Goal: Task Accomplishment & Management: Use online tool/utility

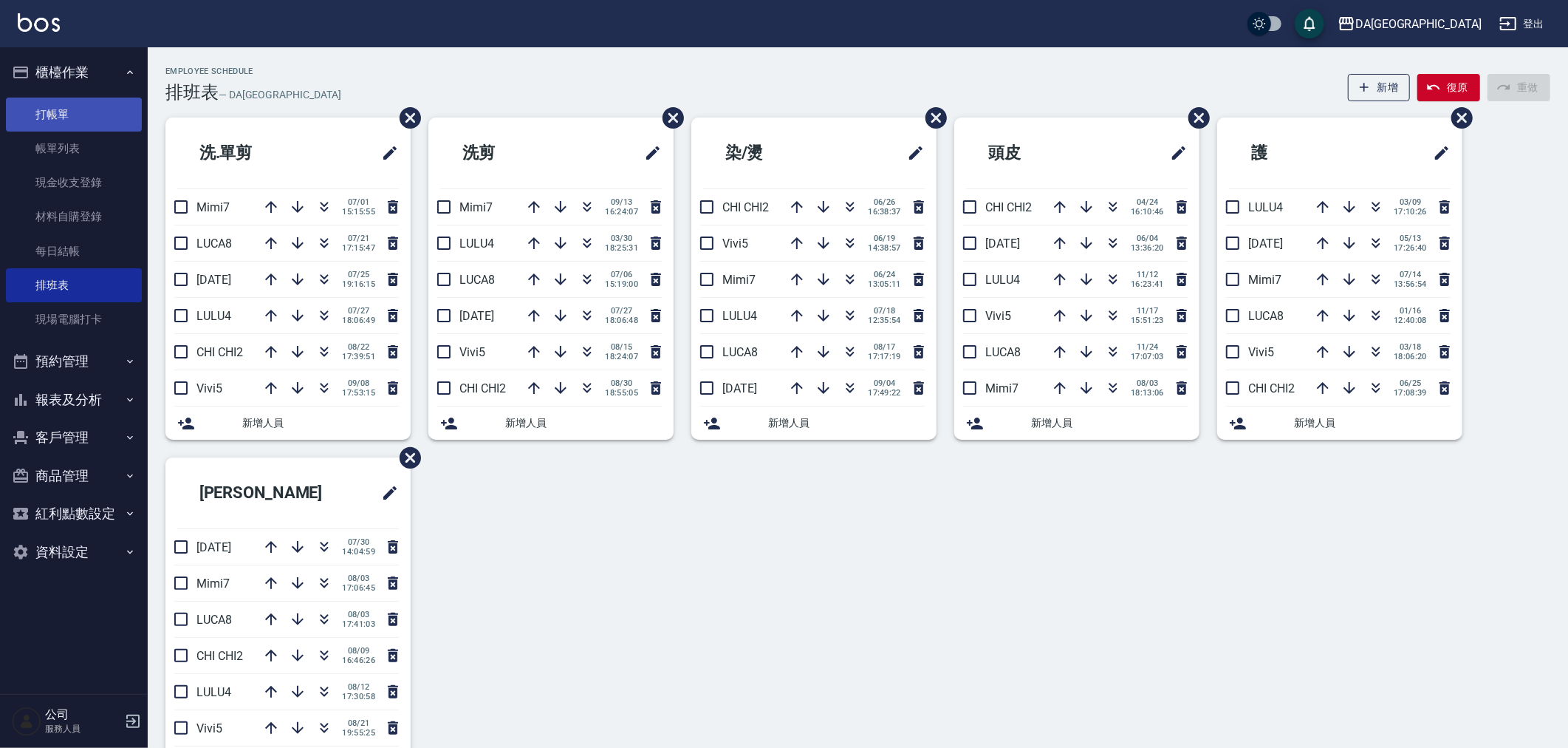
click at [100, 114] on link "打帳單" at bounding box center [74, 114] width 136 height 34
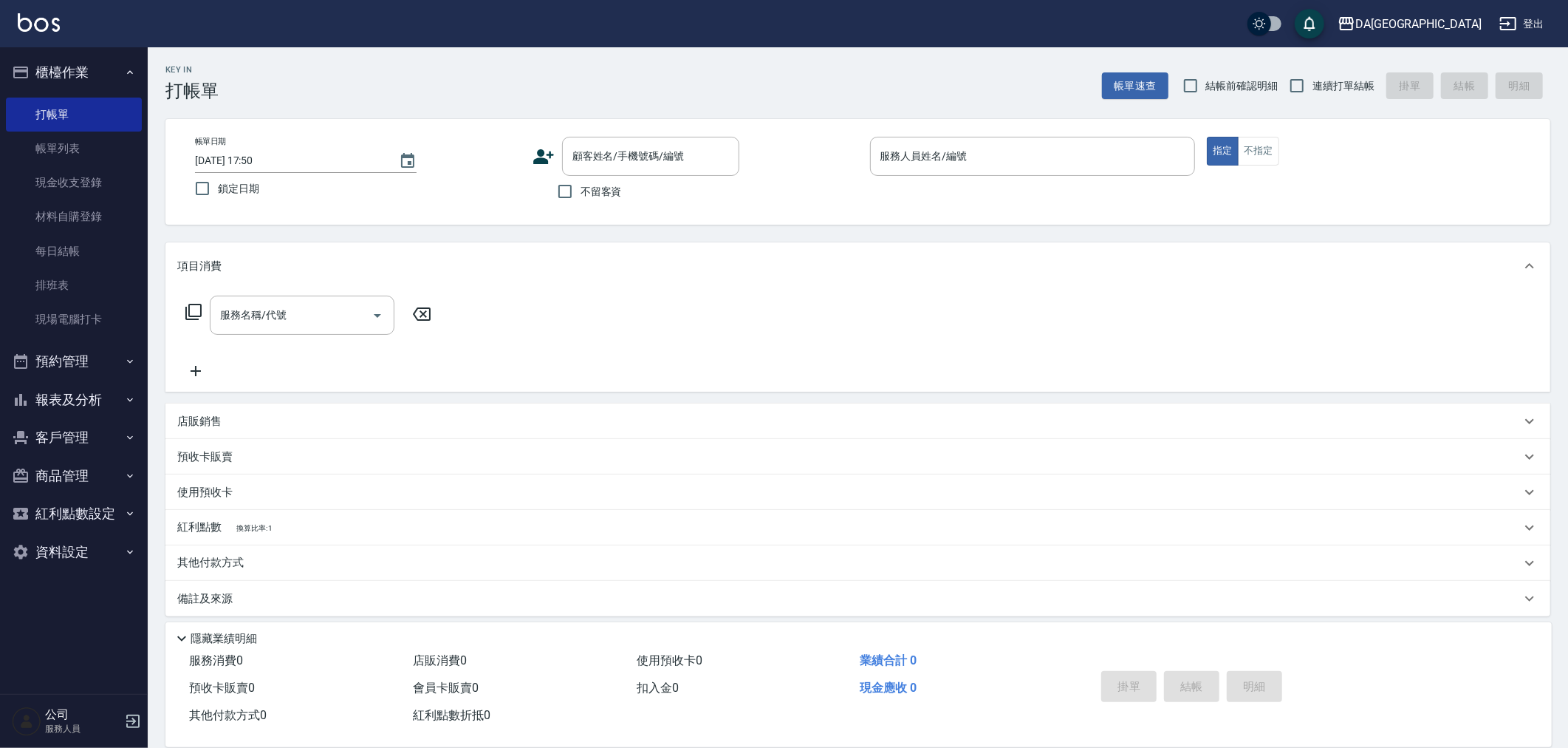
click at [608, 196] on span "不留客資" at bounding box center [601, 191] width 42 height 16
click at [581, 196] on input "不留客資" at bounding box center [565, 191] width 31 height 31
checkbox input "true"
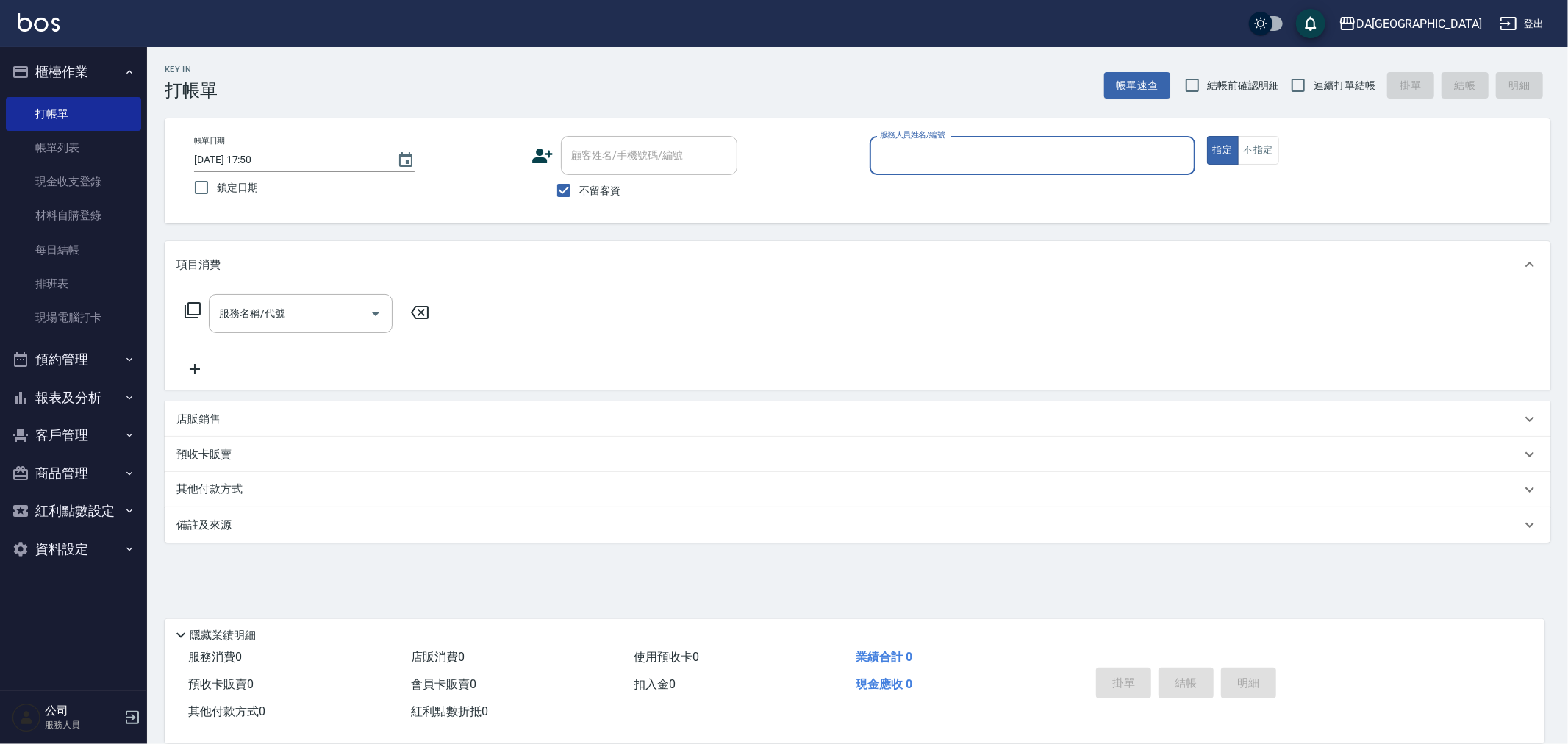
click at [1317, 97] on label "連續打單結帳" at bounding box center [1329, 85] width 92 height 31
click at [1314, 97] on input "連續打單結帳" at bounding box center [1298, 85] width 31 height 31
checkbox input "true"
click at [1051, 140] on div "服務人員姓名/編號" at bounding box center [1033, 155] width 326 height 39
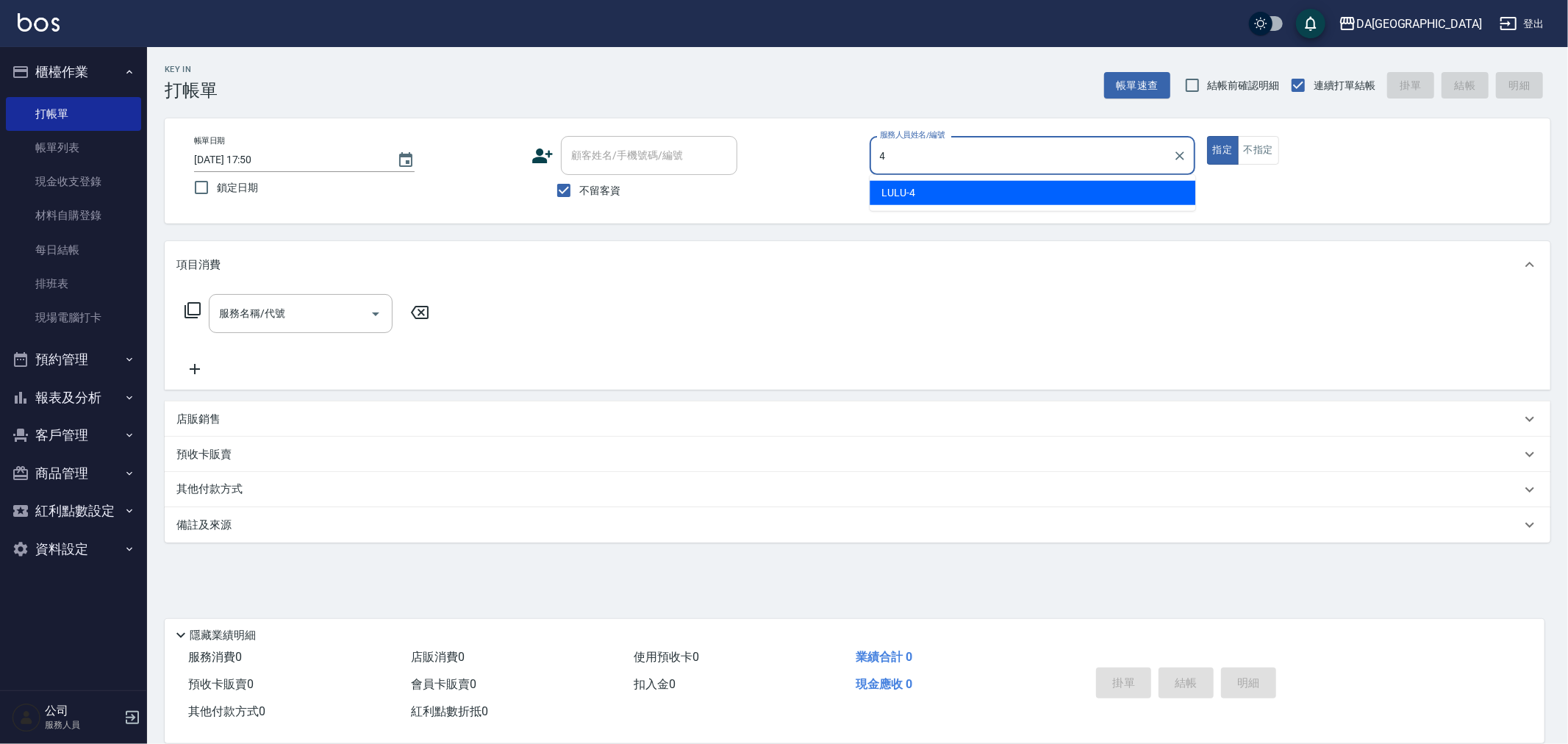
type input "LULU-4"
type button "true"
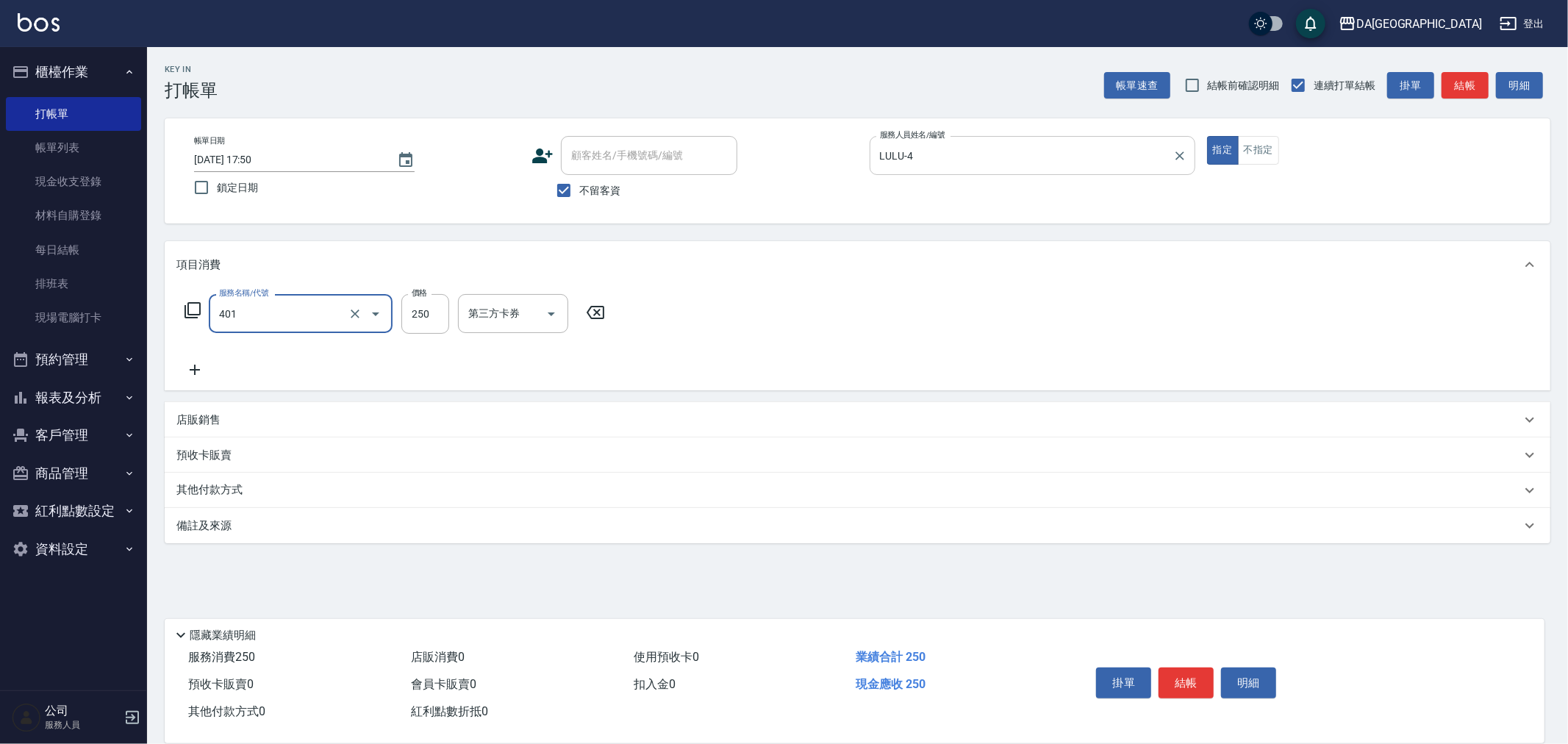
type input "剪髮(401)"
type input "400"
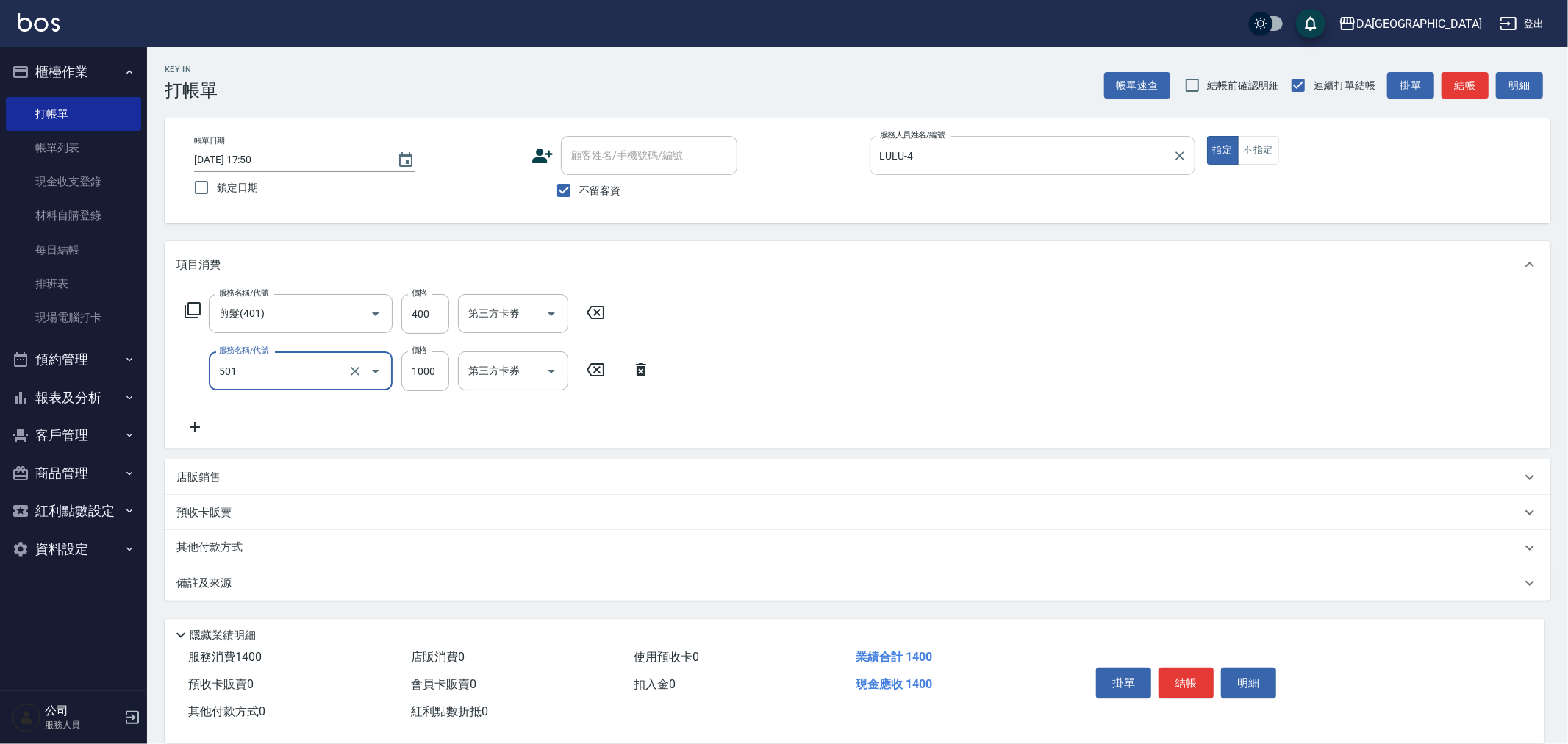
type input "染髮(501)"
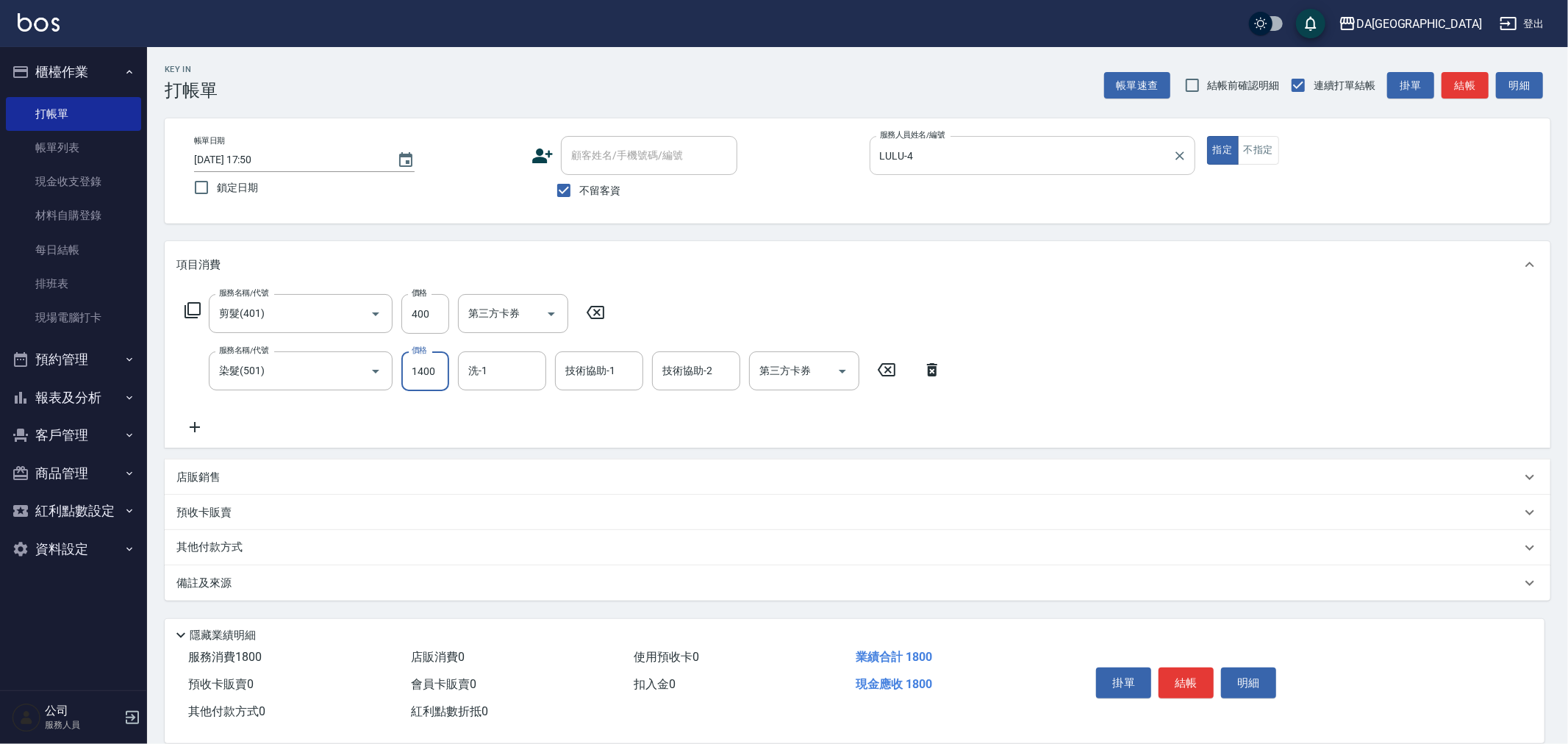
type input "1400"
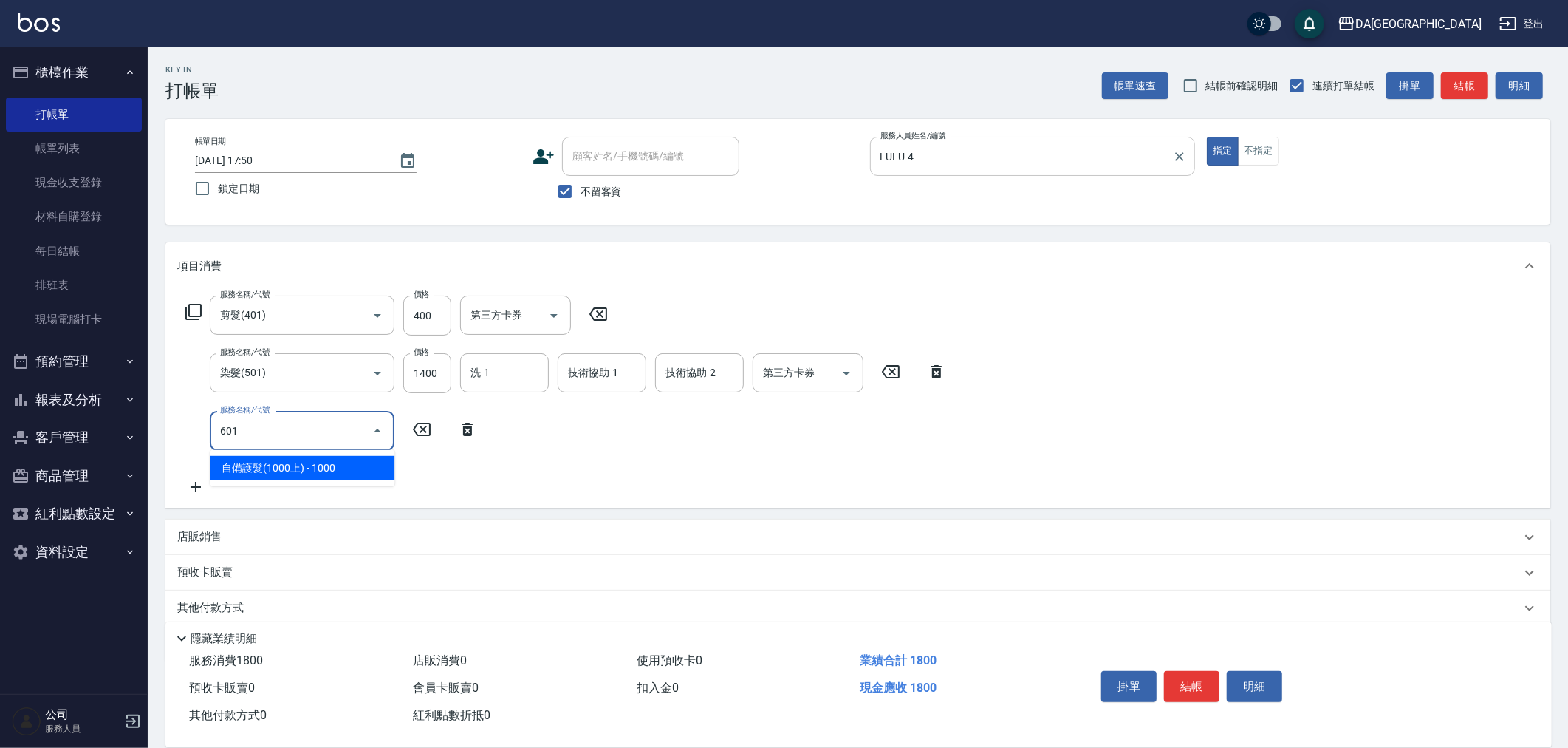
type input "自備護髮(1000上)(601)"
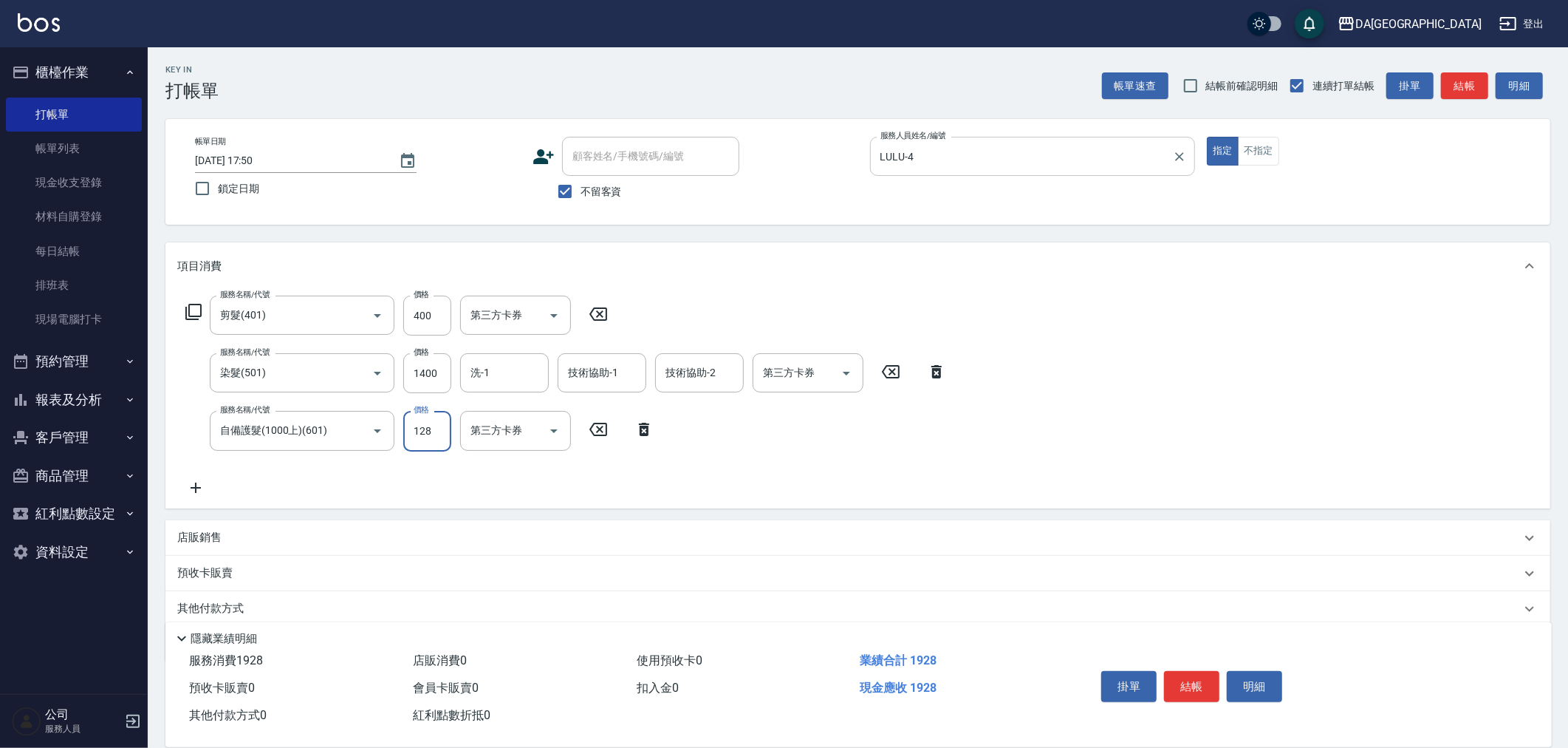
type input "1280"
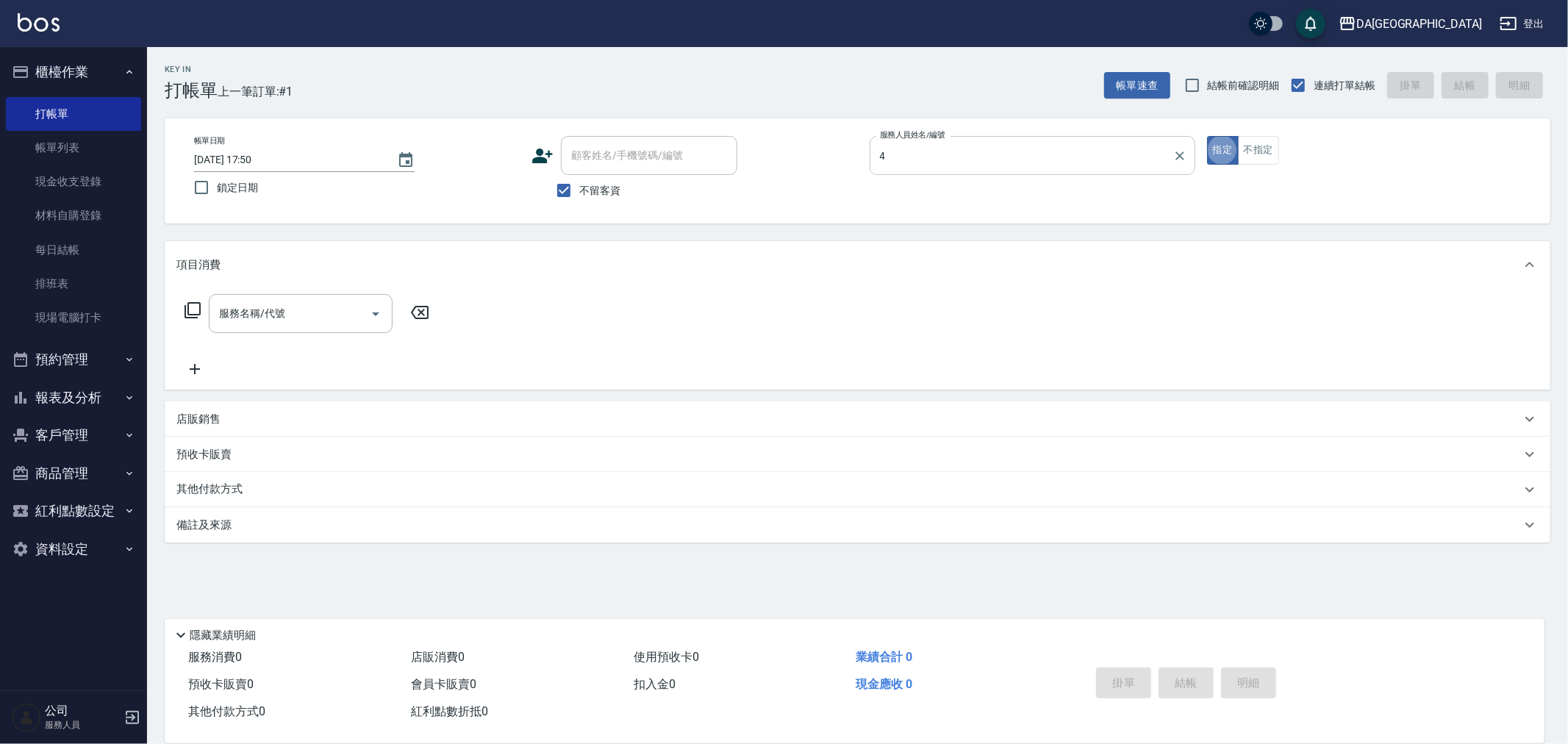
type input "LULU-4"
type input "剪髮(401)"
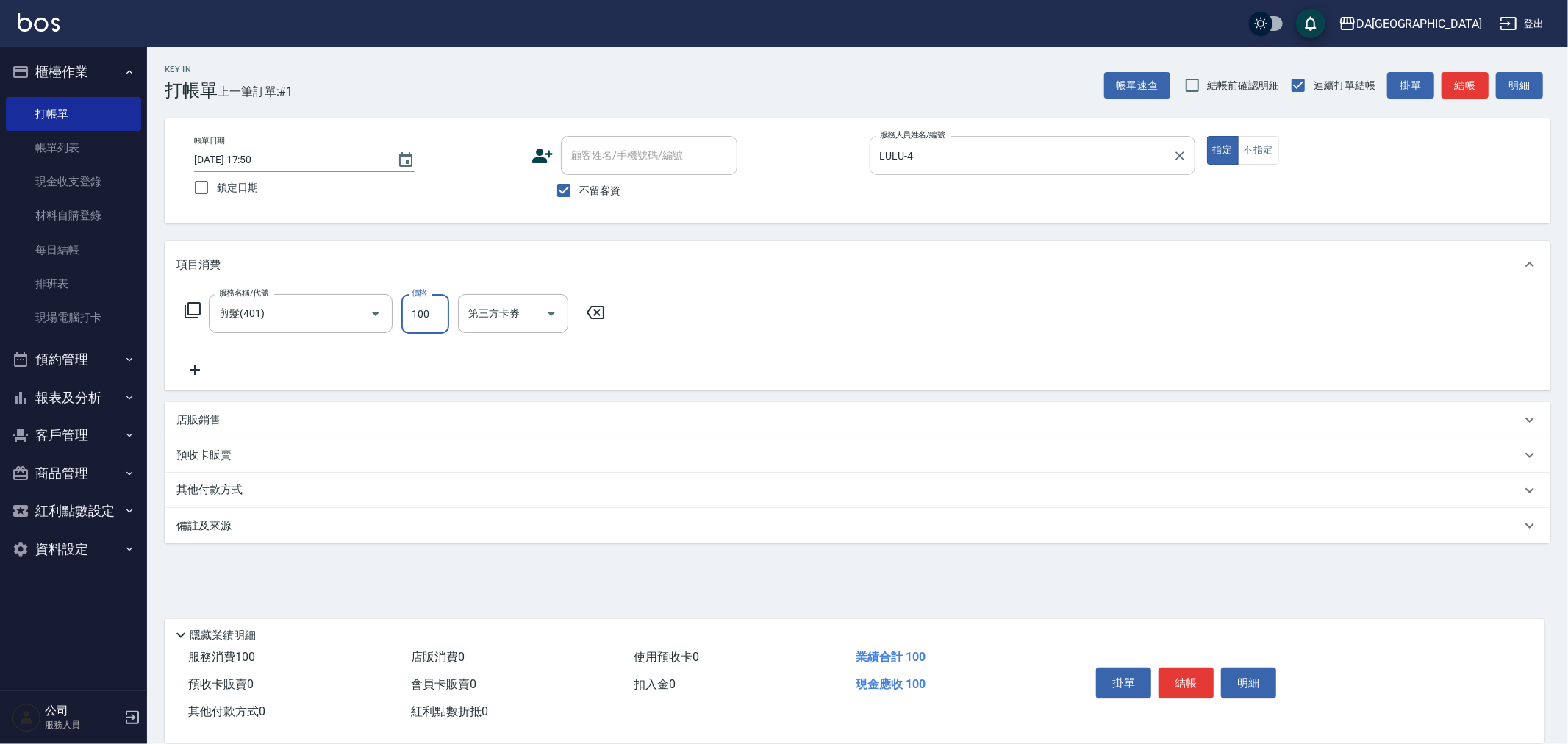
type input "100"
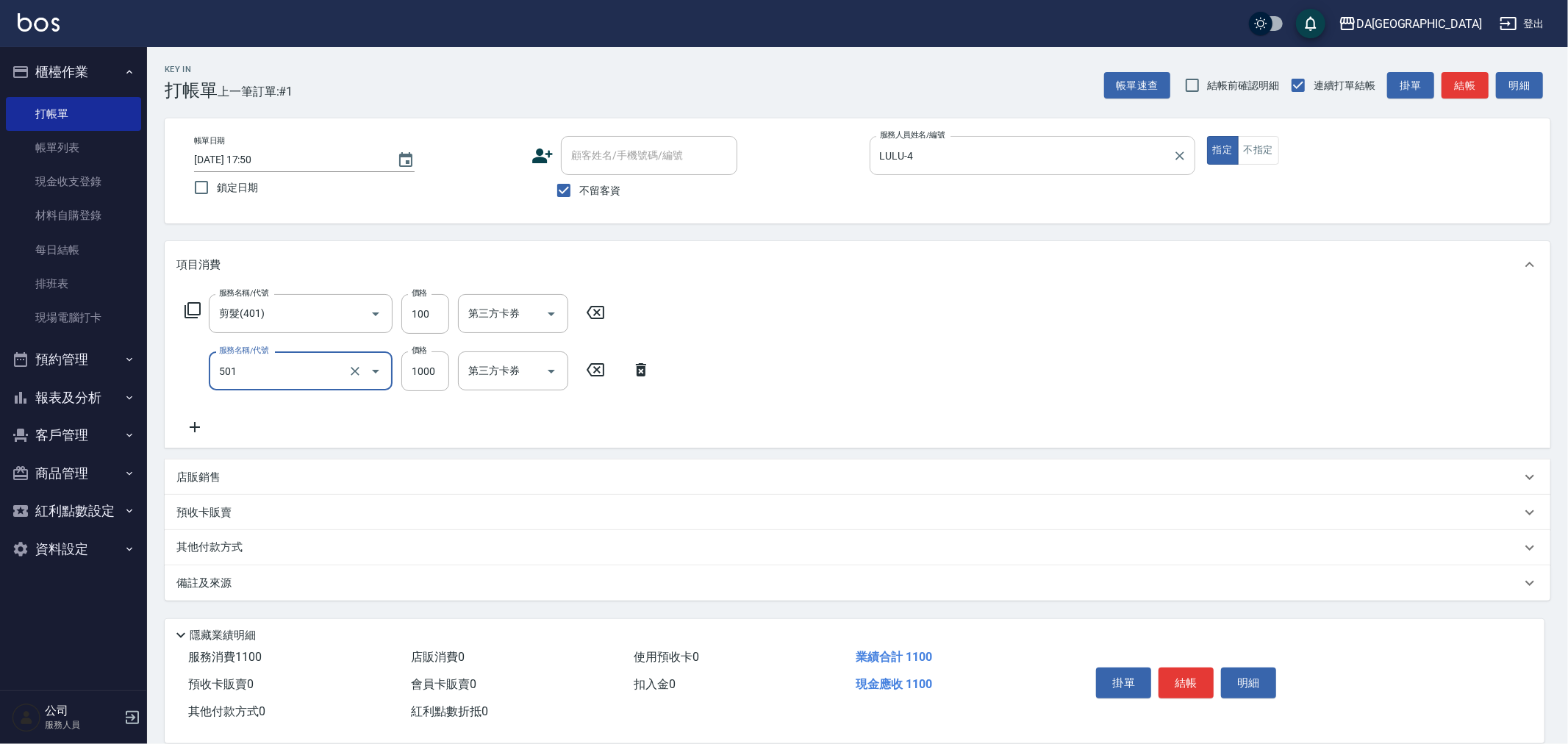
type input "染髮(501)"
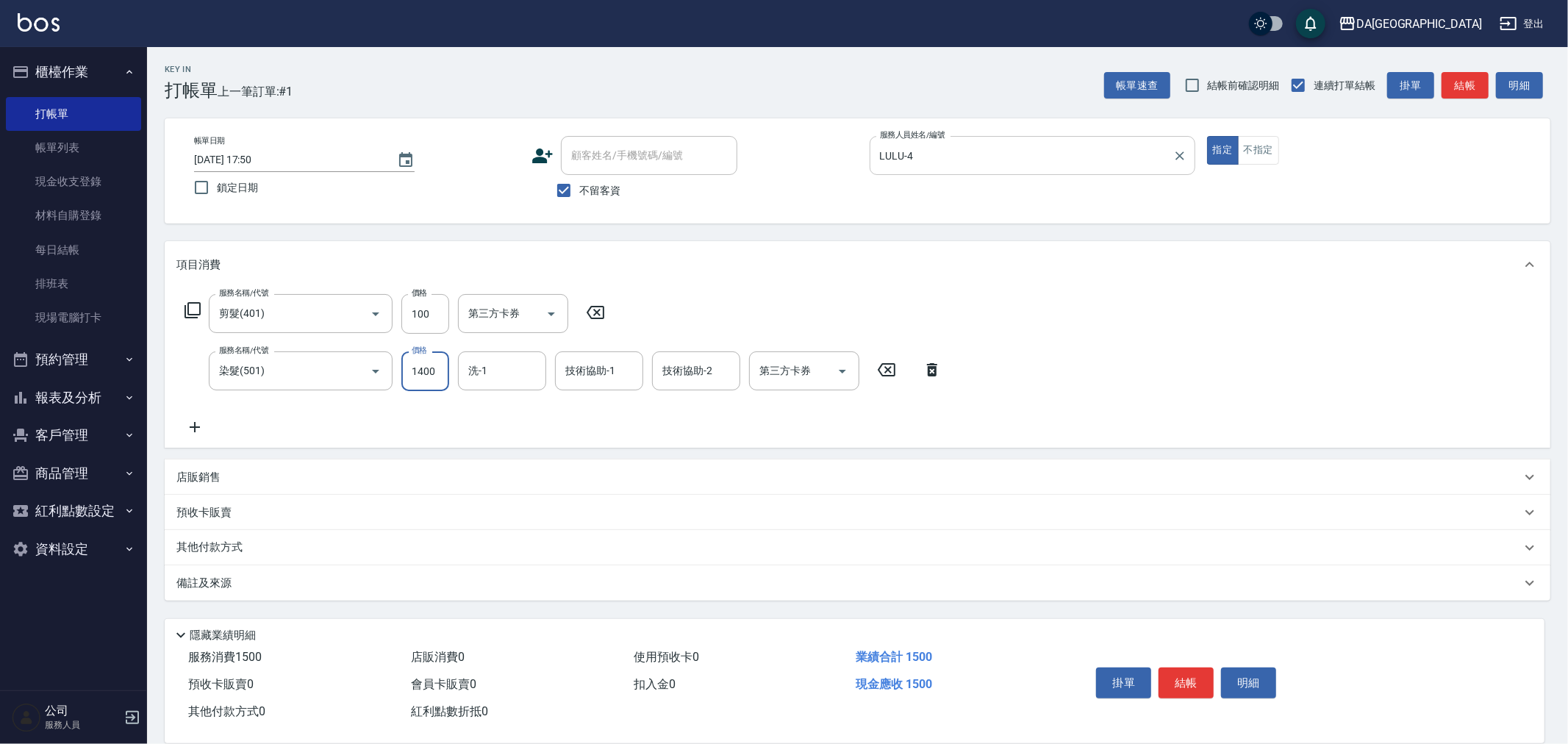
type input "1400"
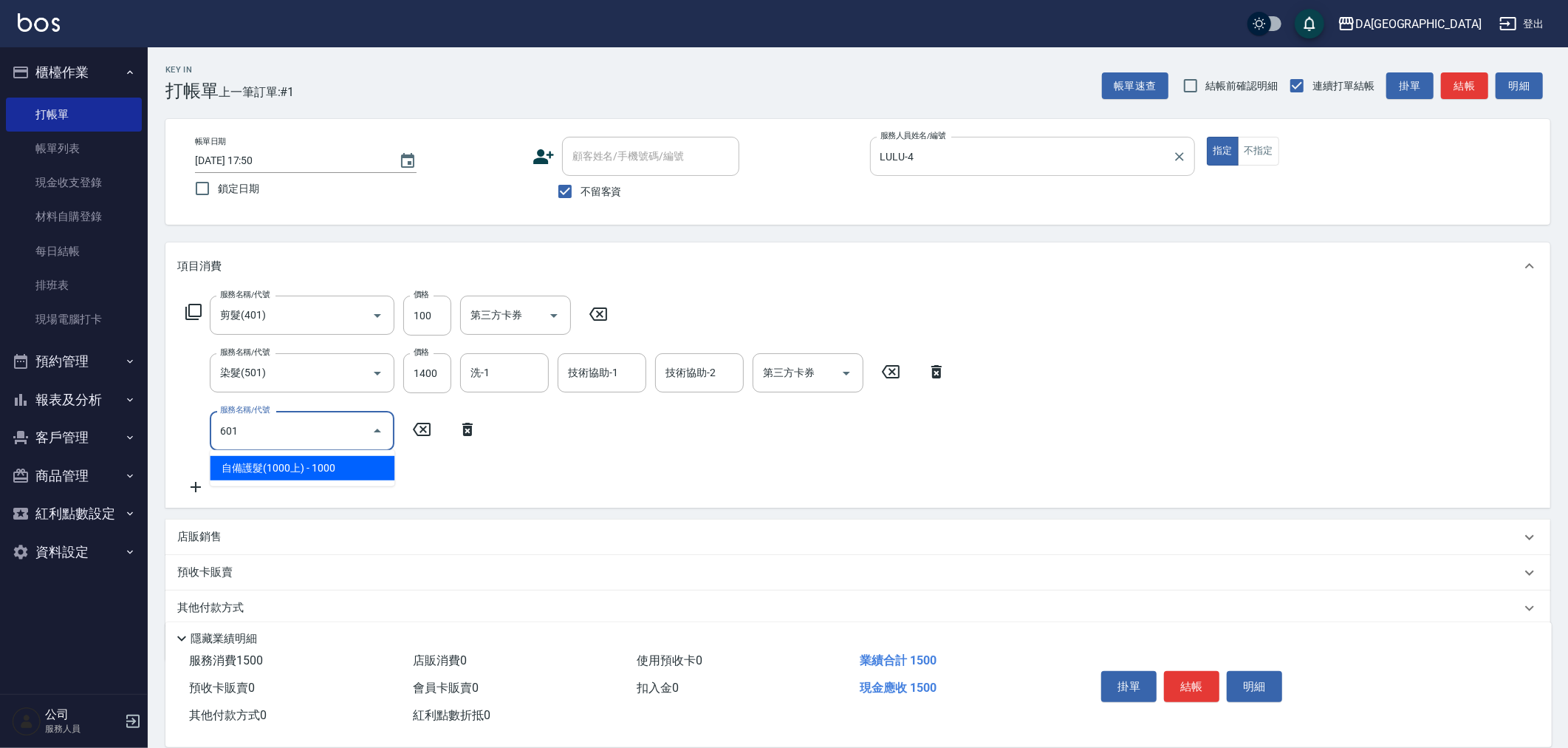
type input "自備護髮(1000上)(601)"
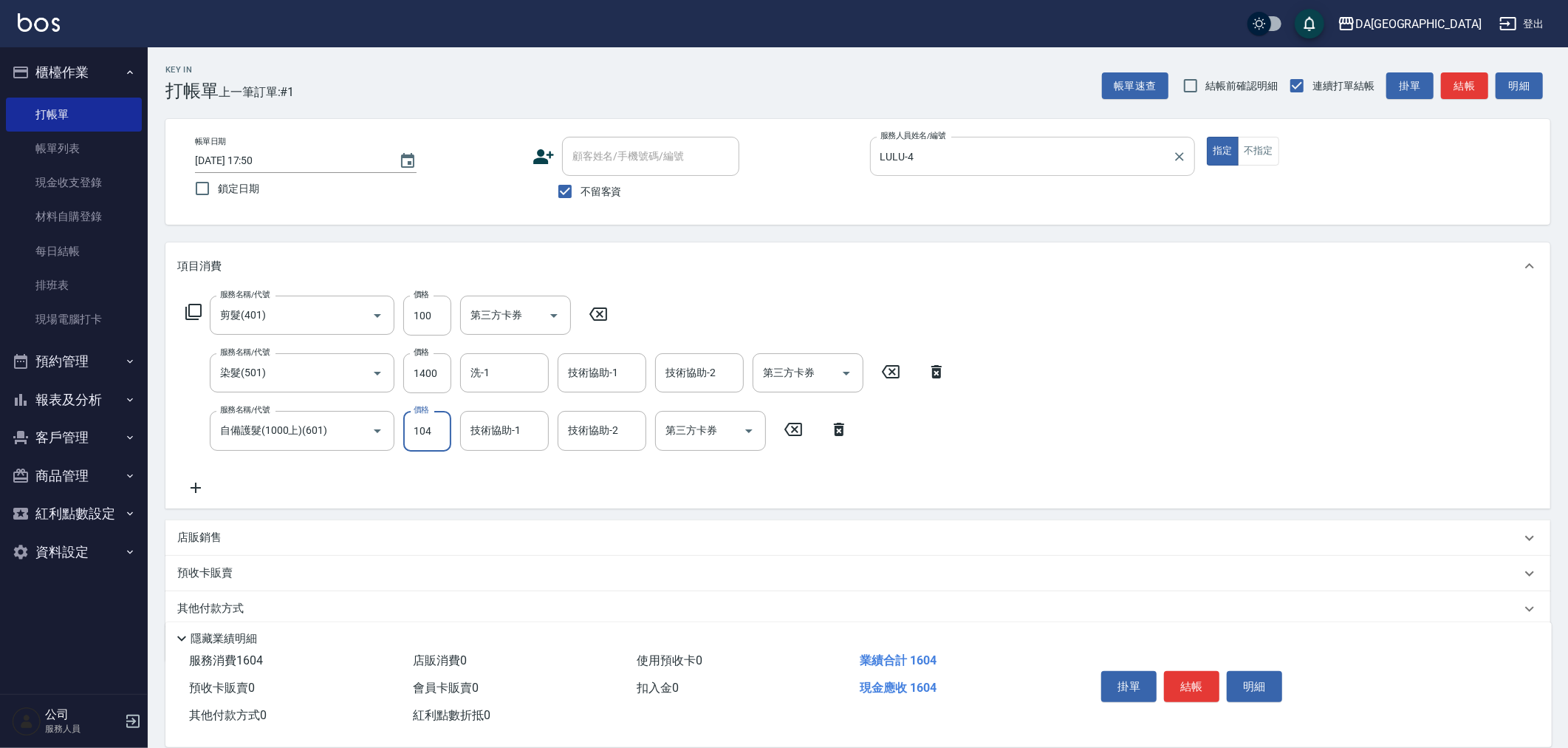
type input "1040"
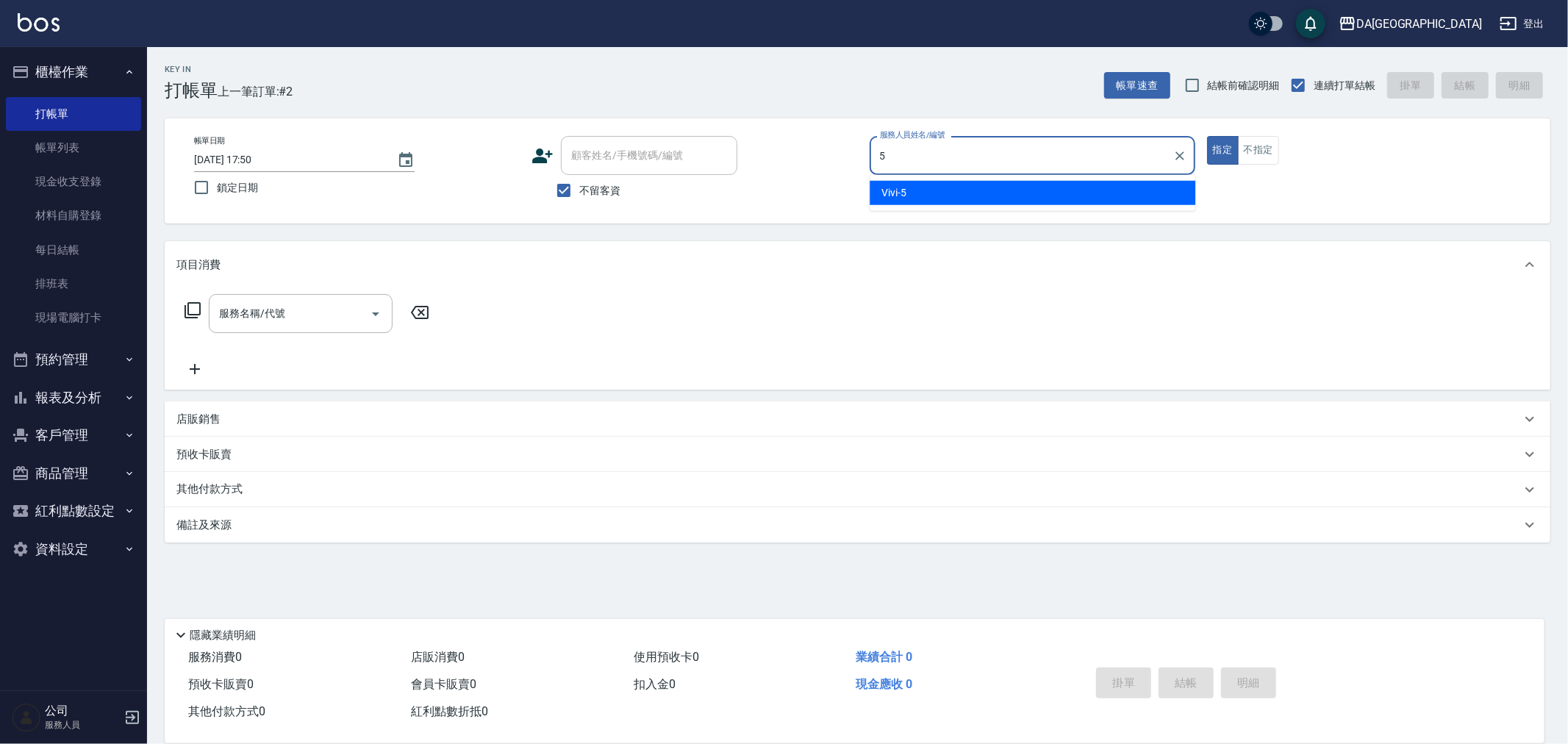
type input "Vivi-5"
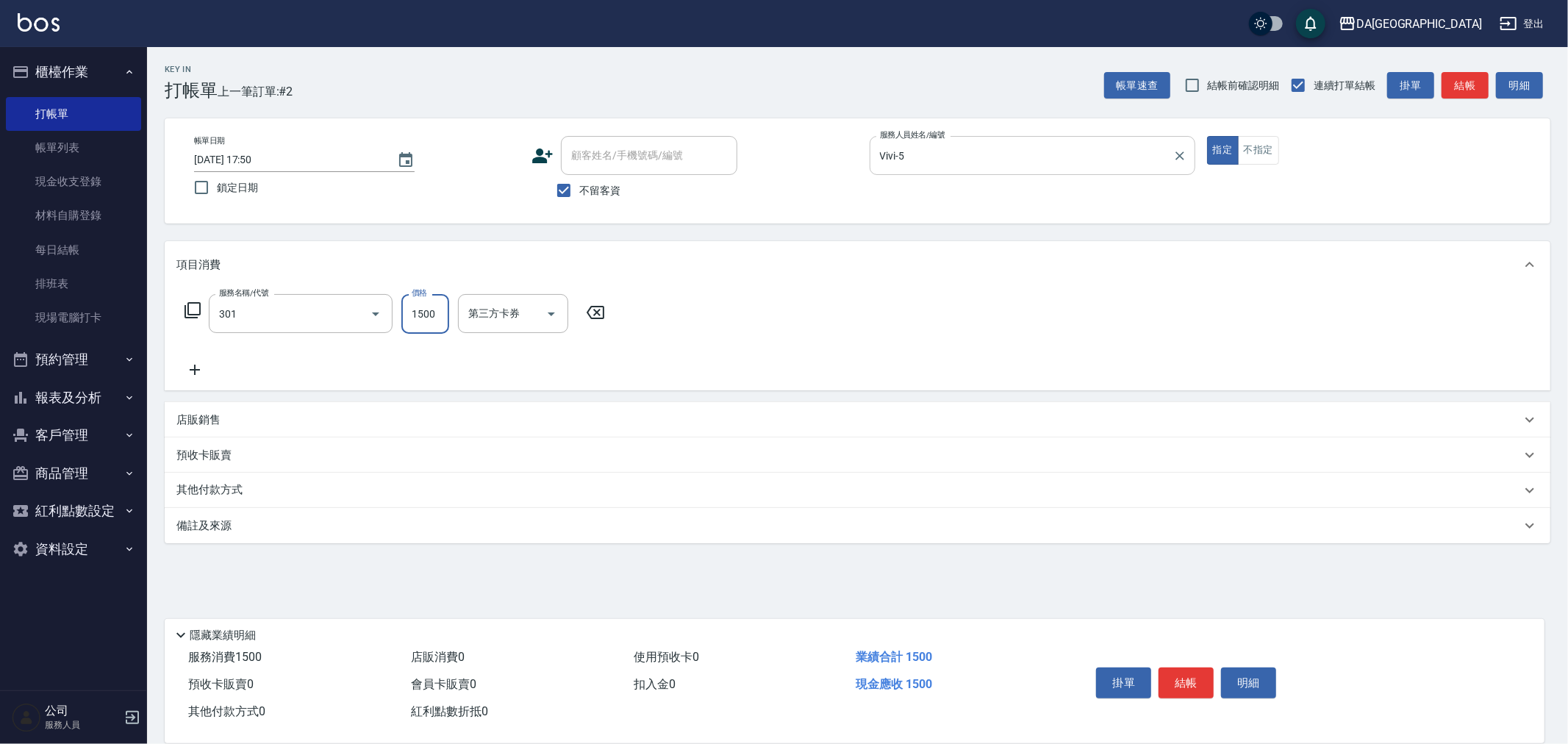
type input "燙髮(301)"
type input "2490"
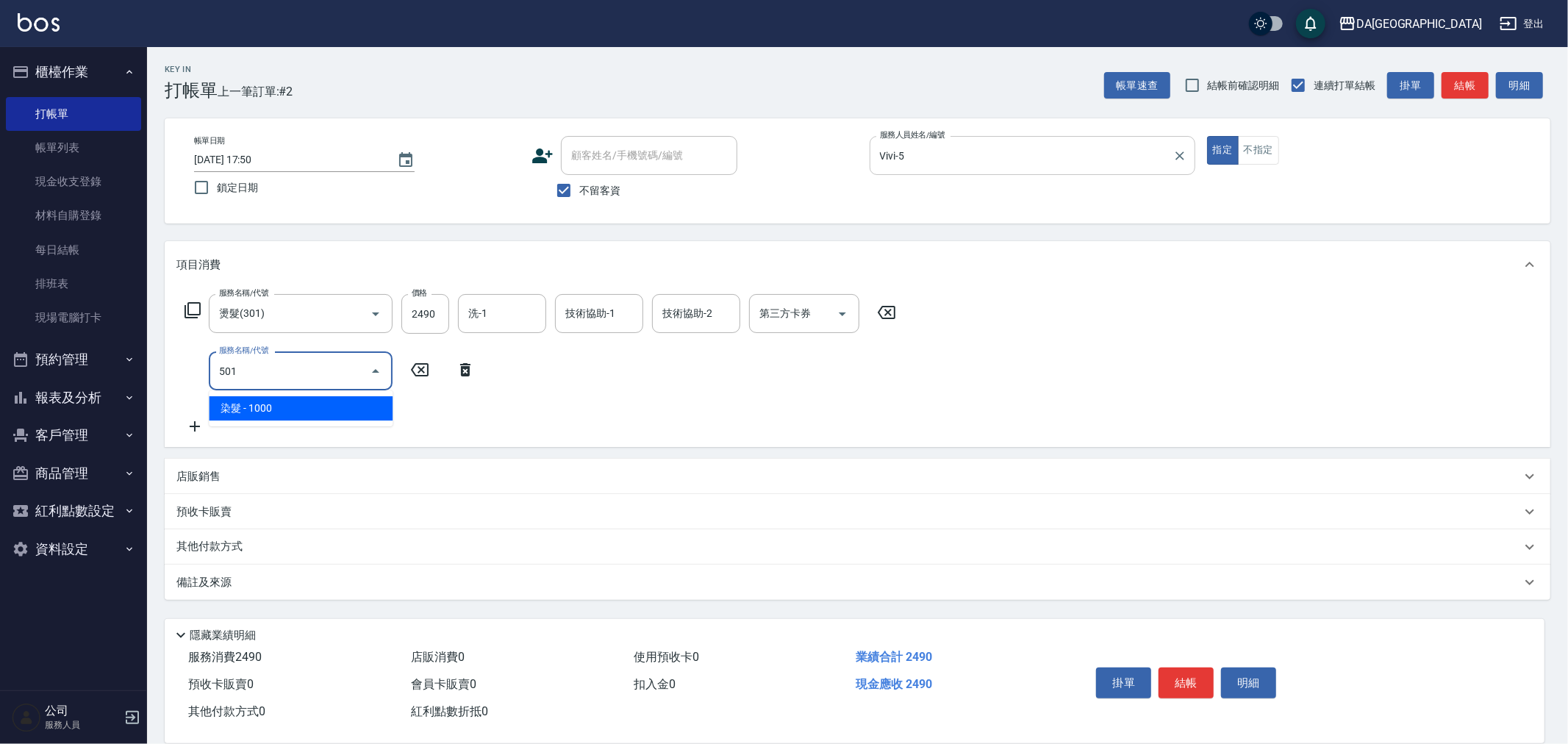
type input "染髮(501)"
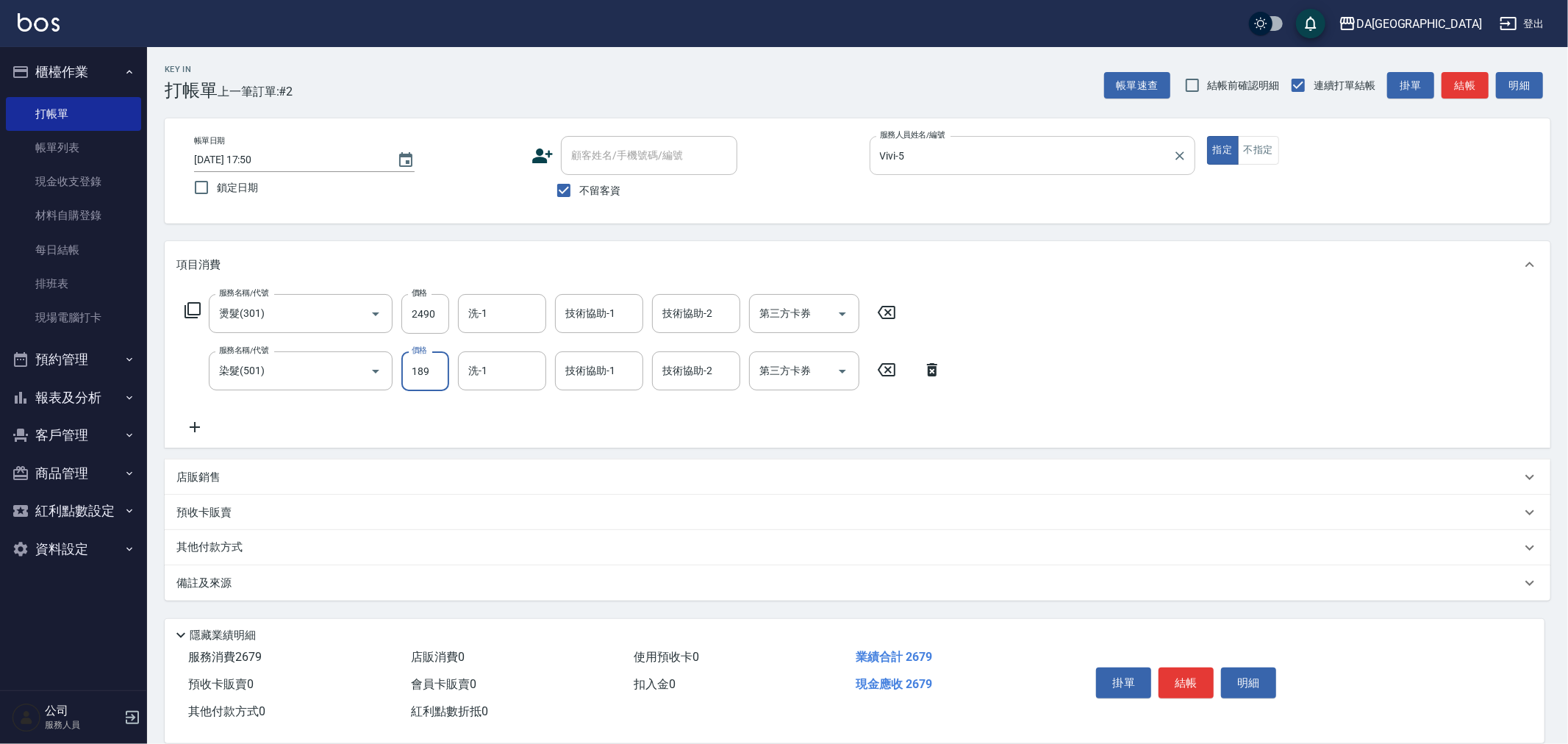
type input "1890"
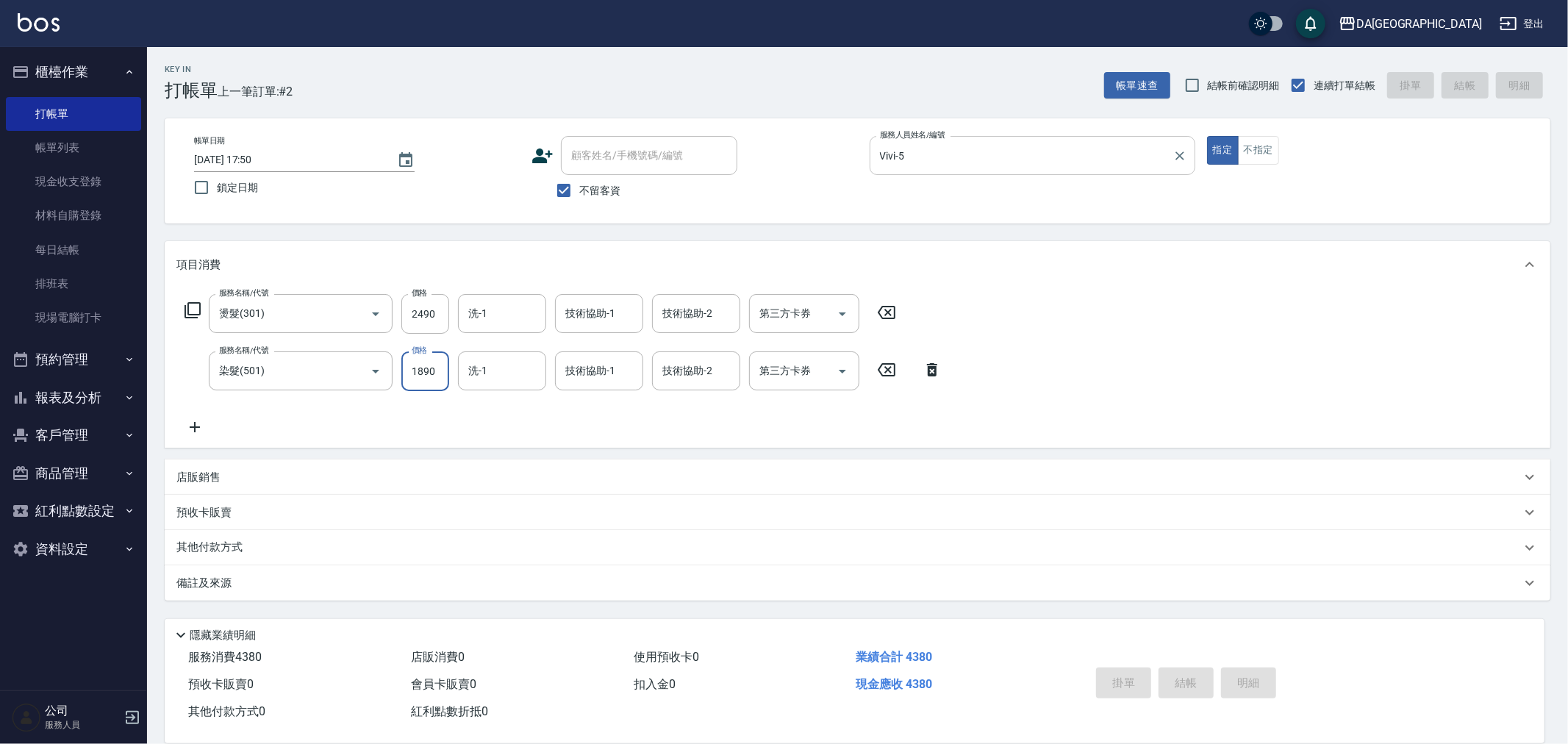
type input "[DATE] 17:51"
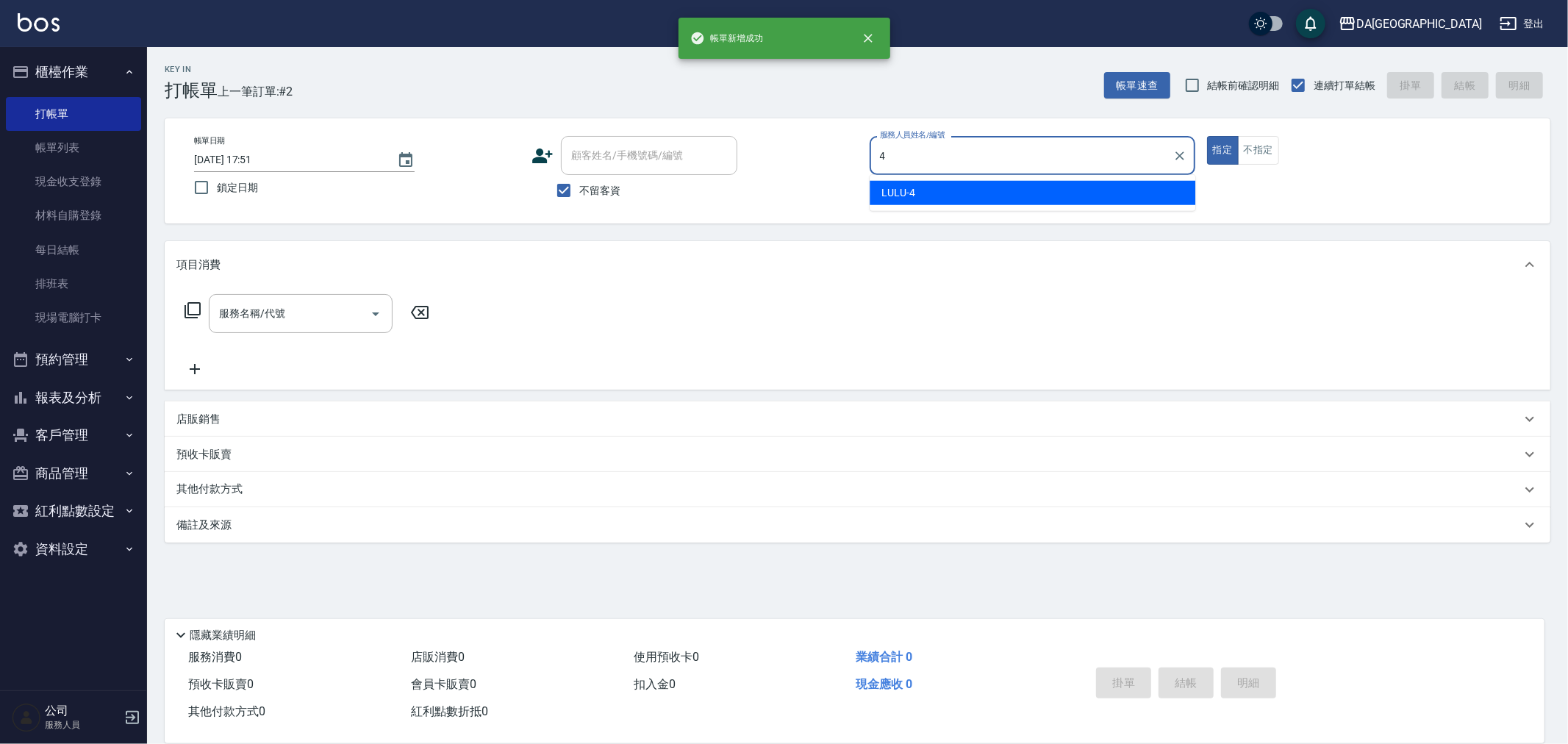
type input "LULU-4"
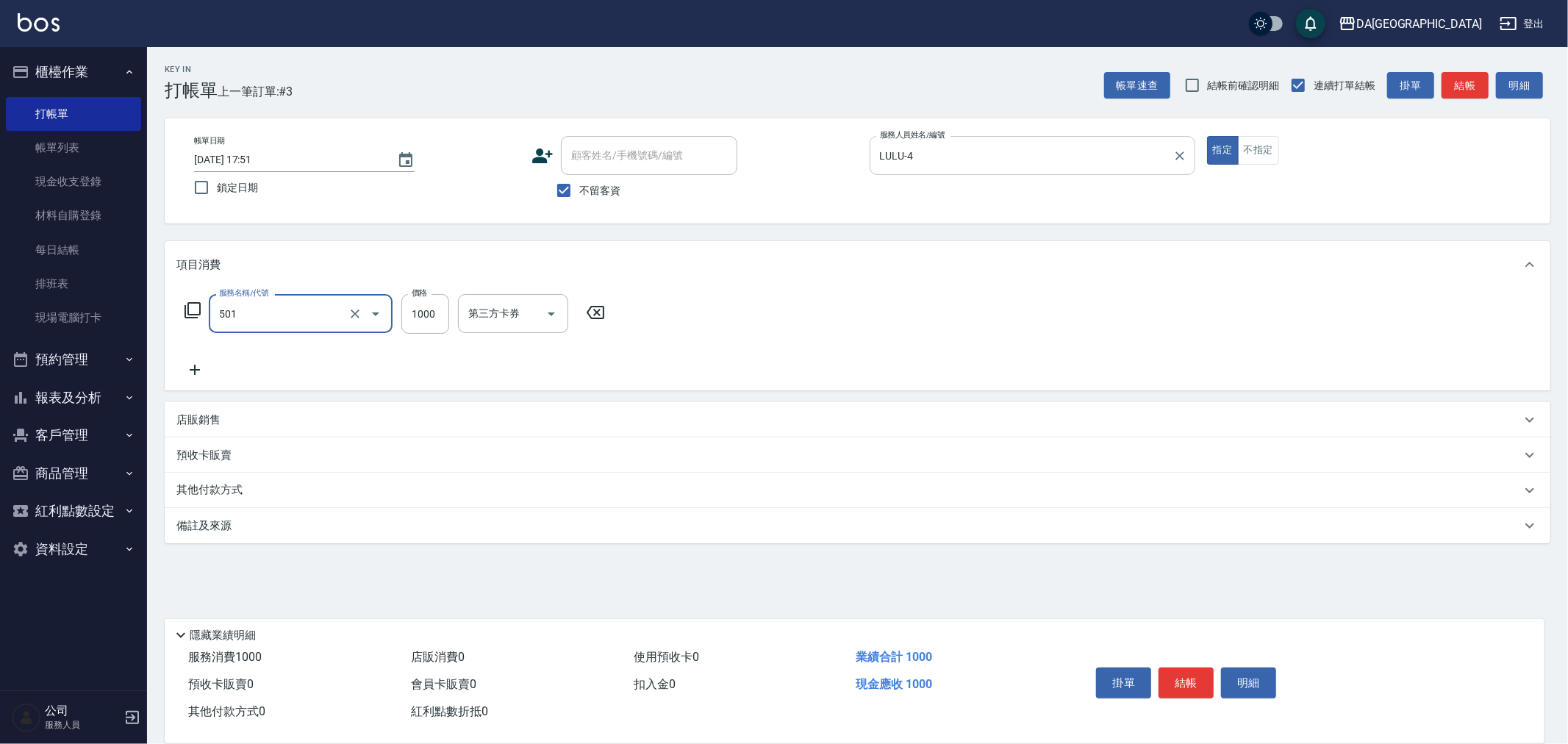
type input "染髮(501)"
type input "3099"
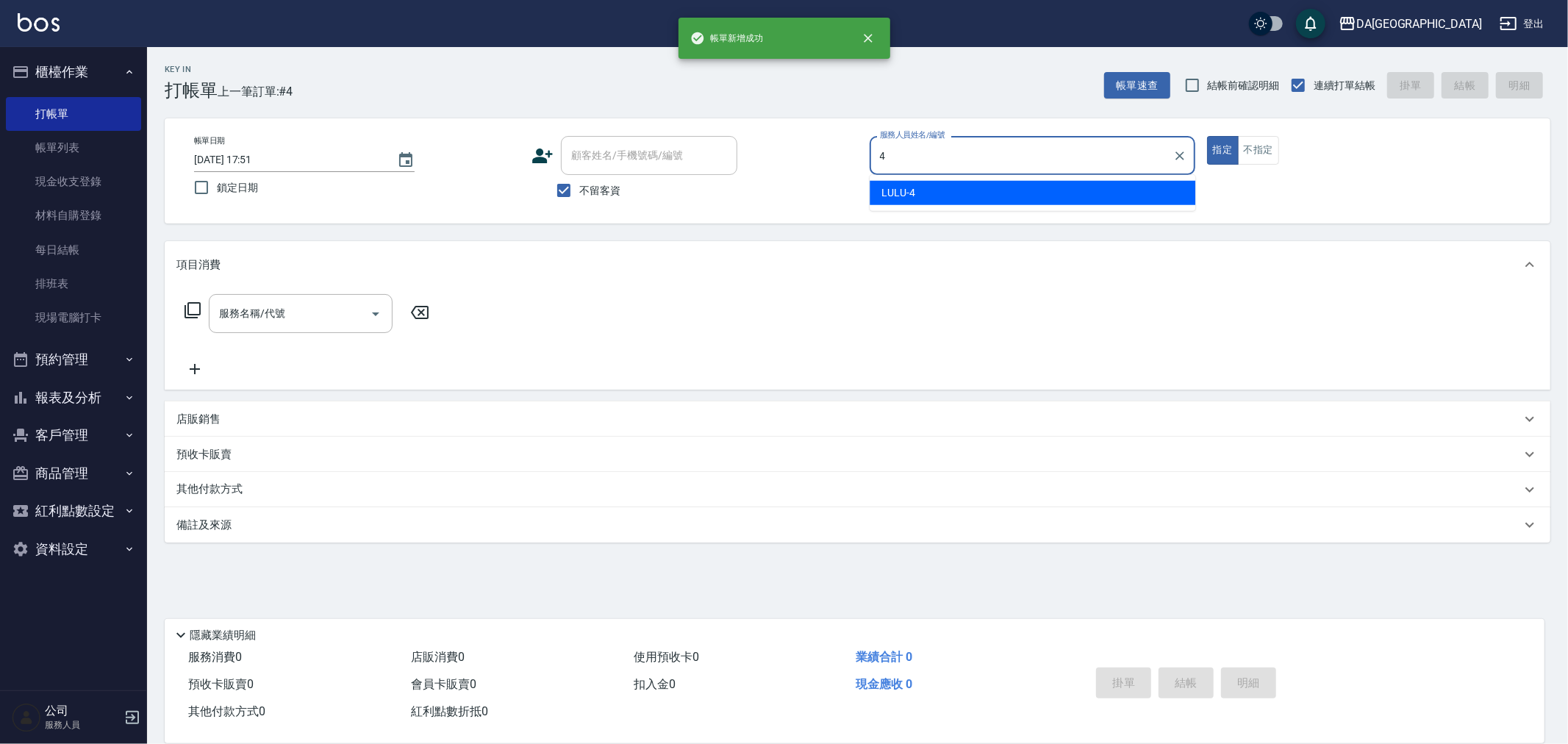
type input "LULU-4"
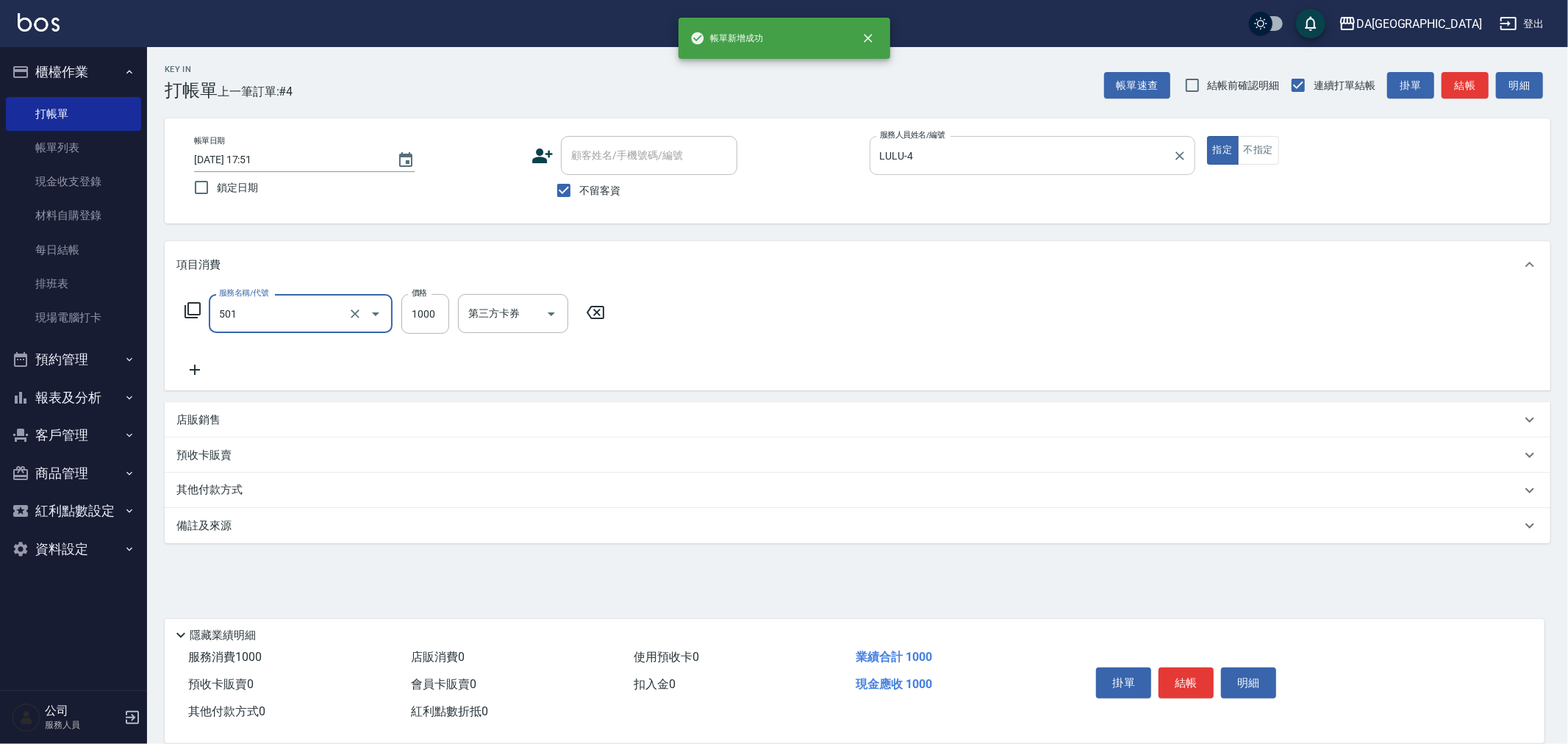
type input "染髮(501)"
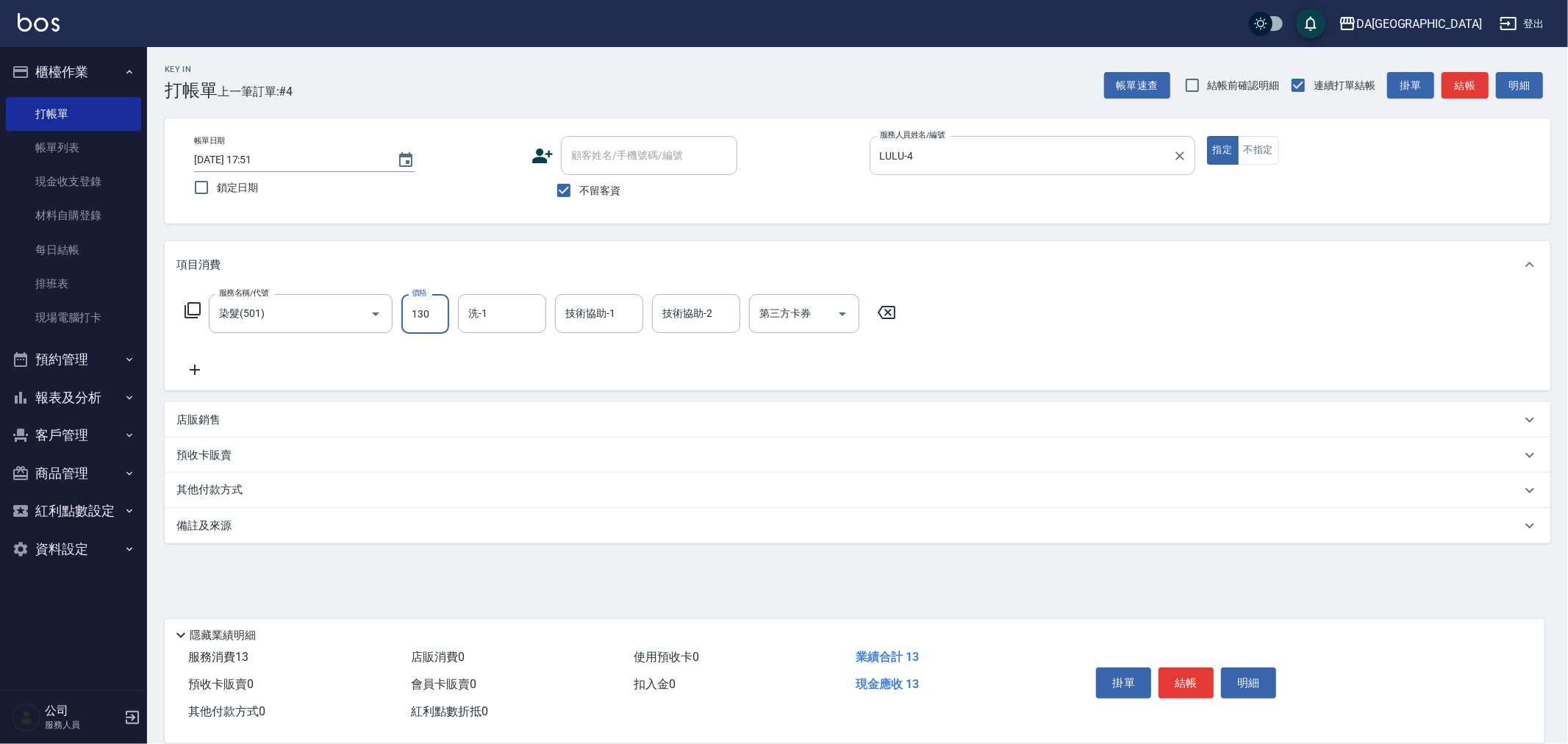
type input "1300"
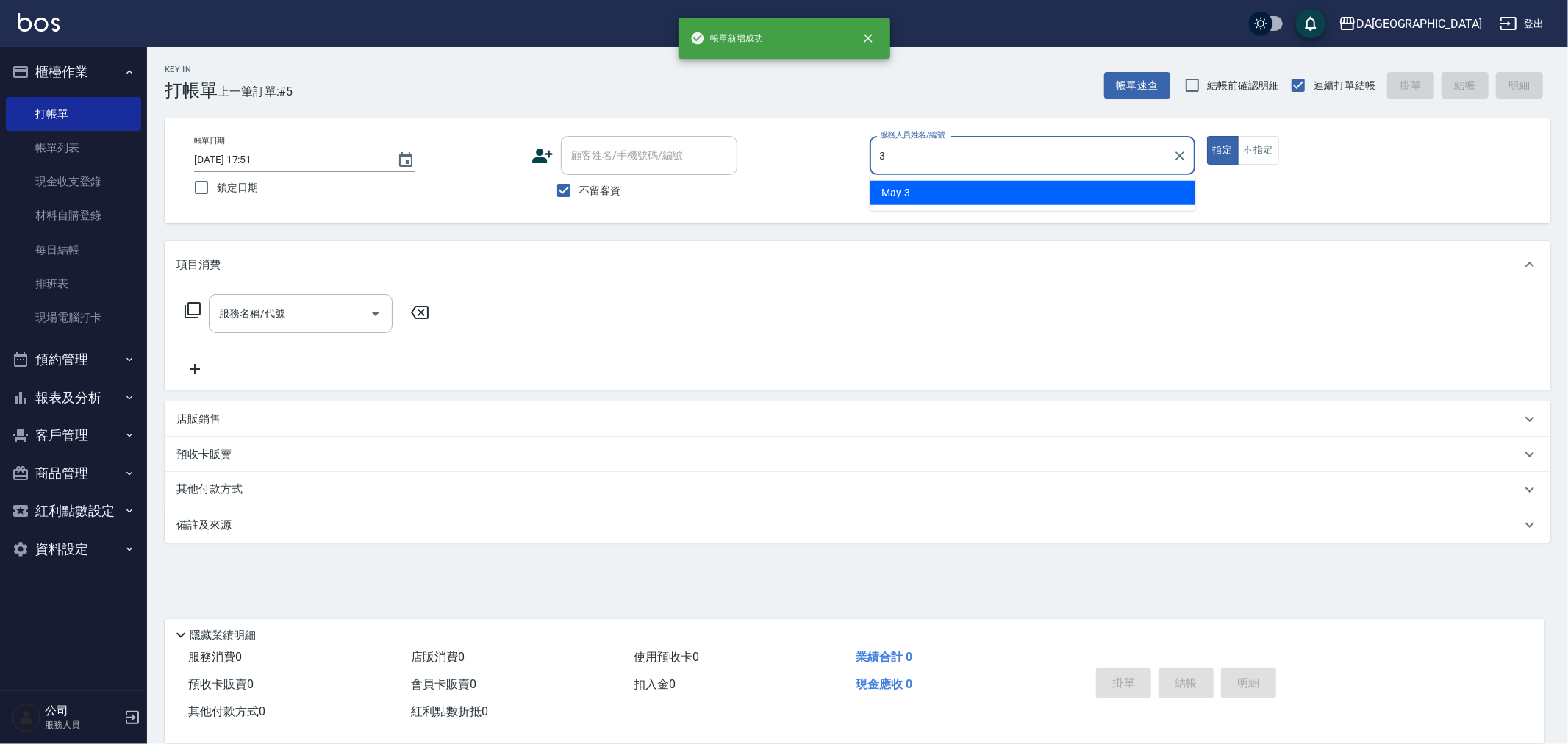
type input "May-3"
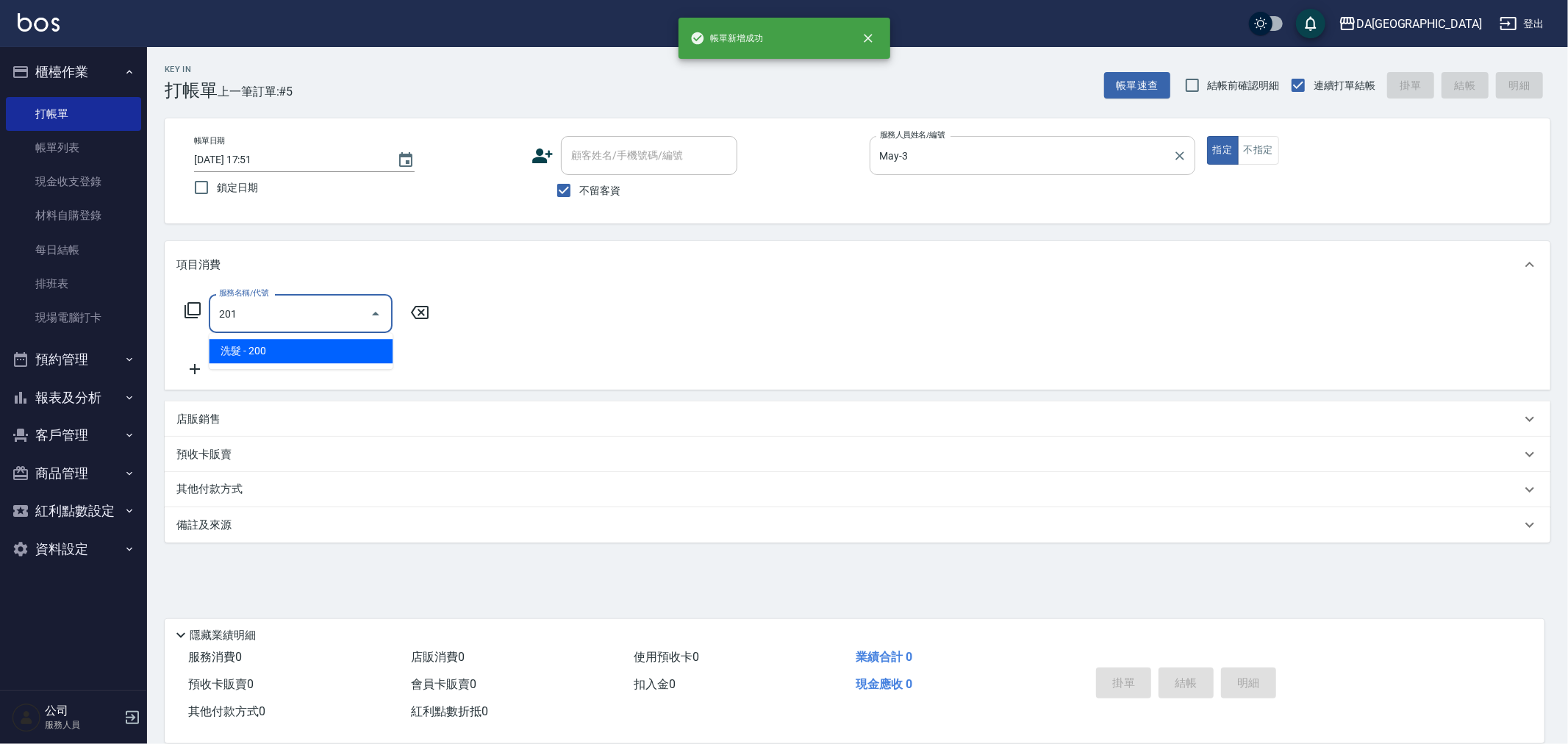
type input "洗髮(201)"
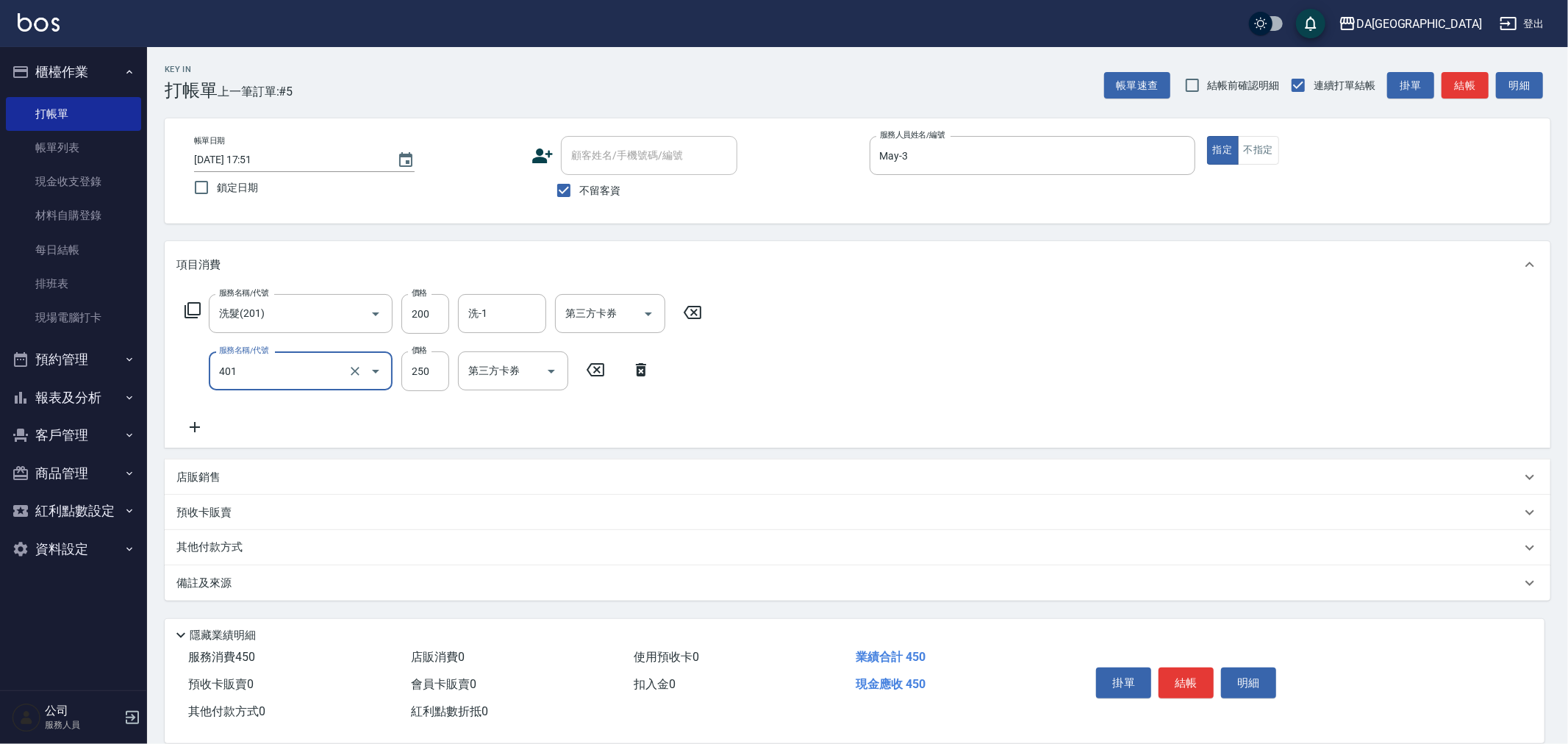
type input "剪髮(401)"
type input "400"
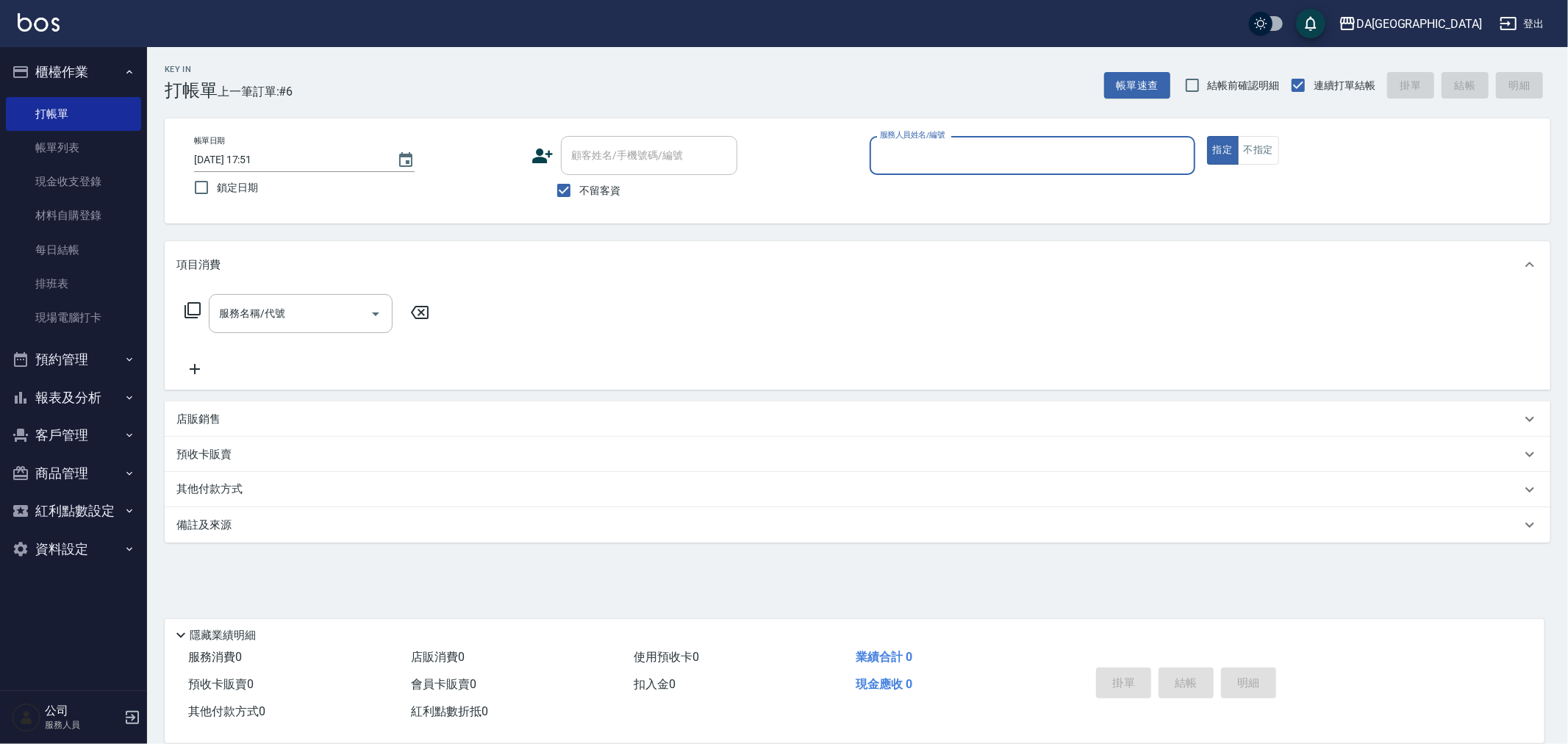
click at [94, 395] on button "報表及分析" at bounding box center [73, 397] width 136 height 38
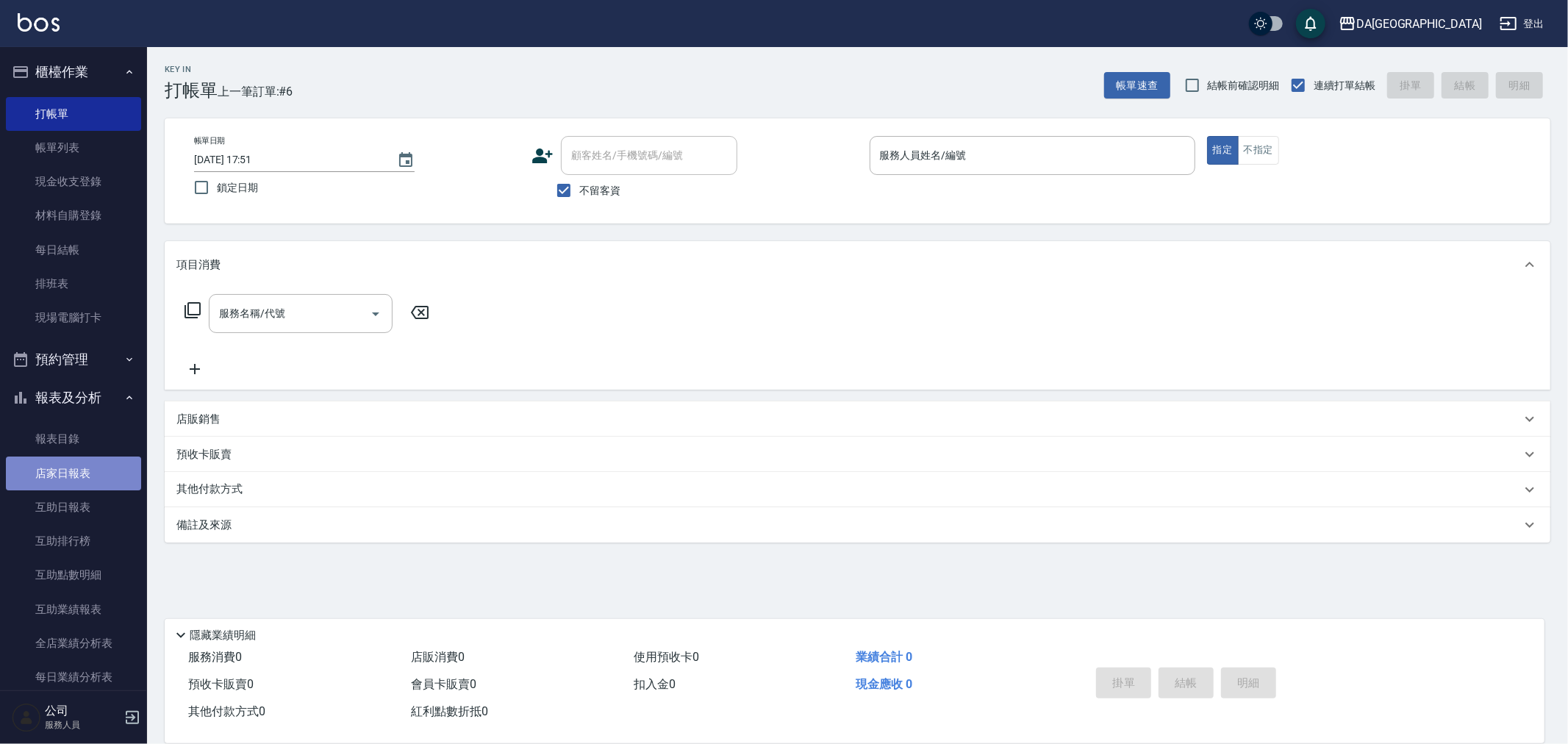
click at [92, 479] on link "店家日報表" at bounding box center [73, 473] width 136 height 34
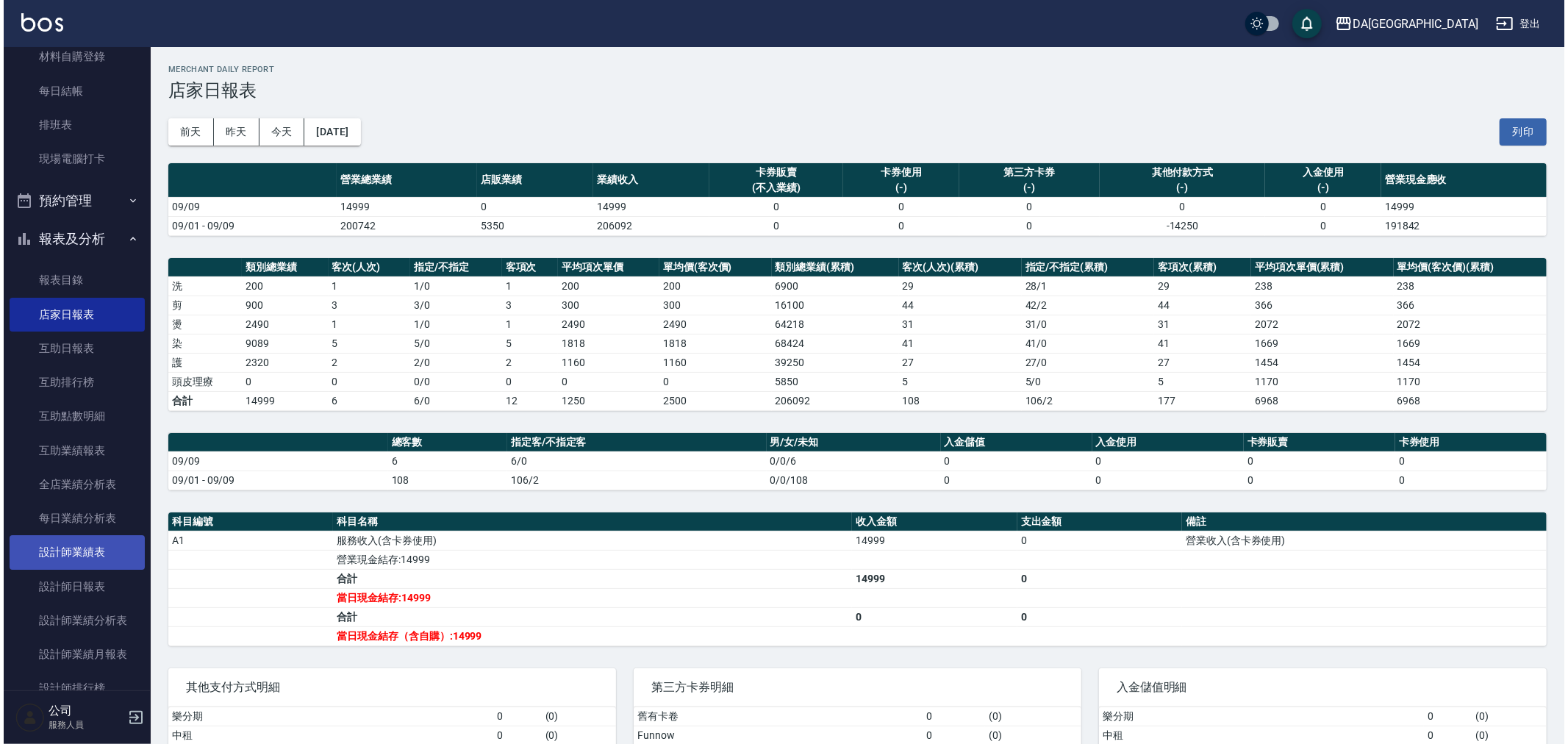
scroll to position [163, 0]
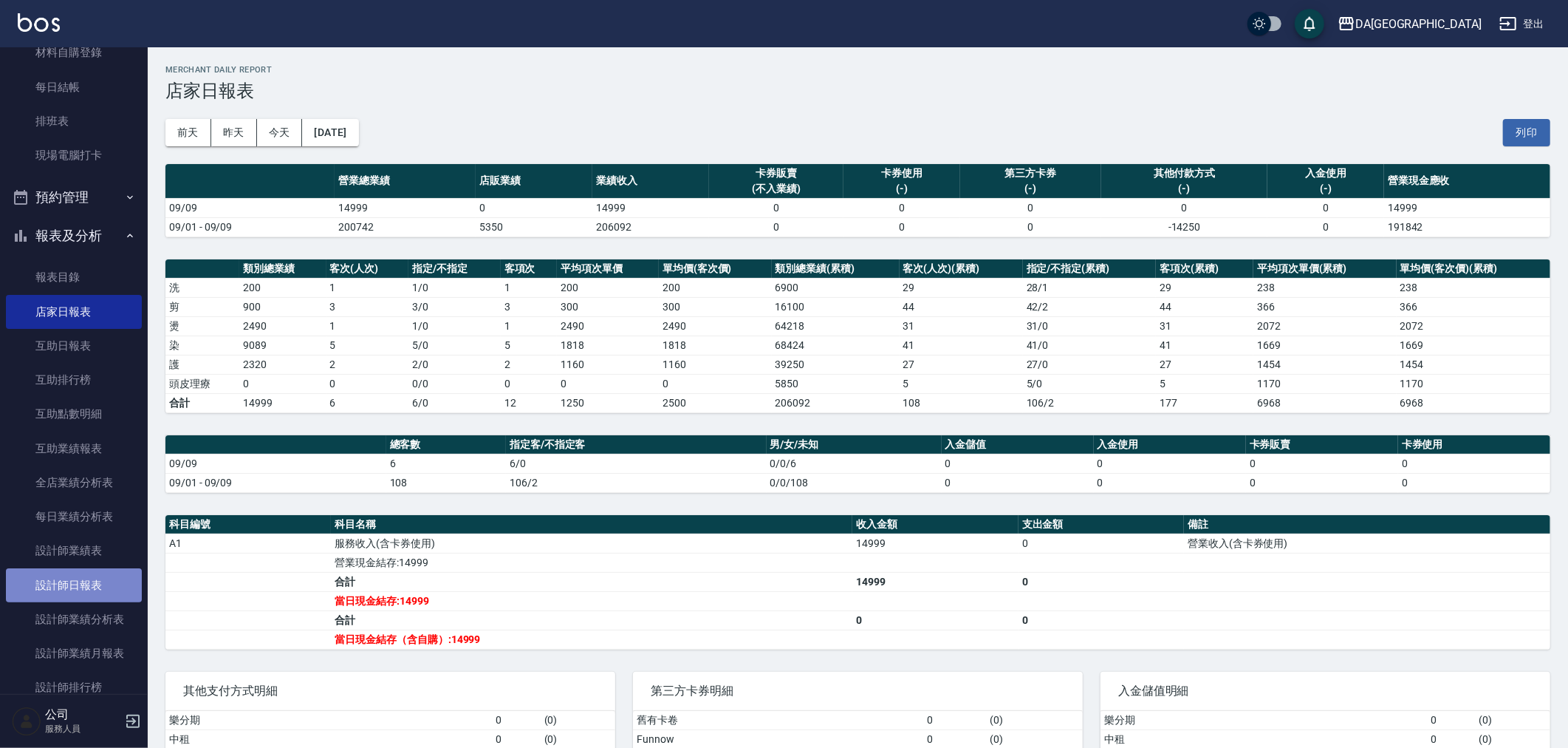
click at [99, 589] on link "設計師日報表" at bounding box center [74, 585] width 136 height 34
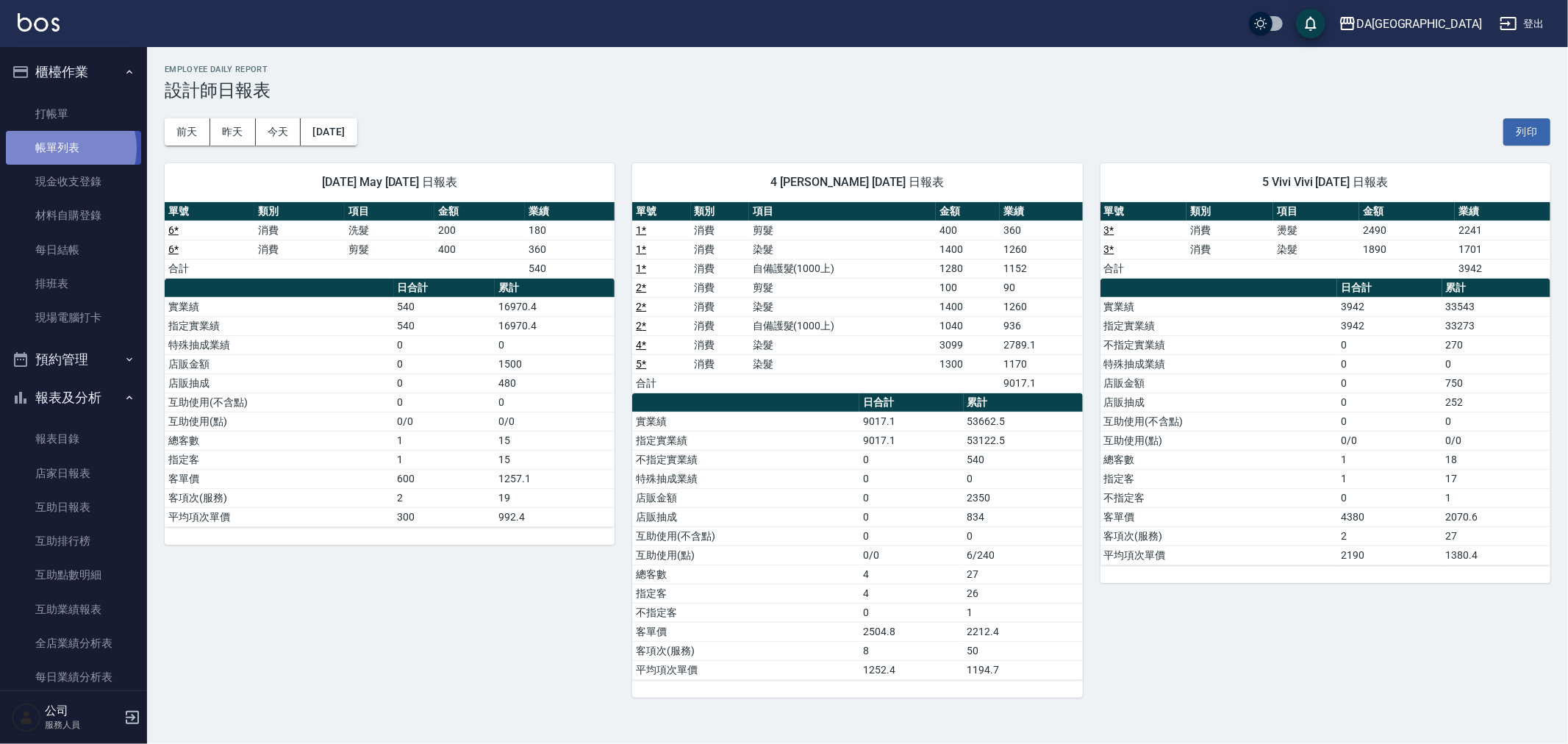
click at [69, 149] on link "帳單列表" at bounding box center [73, 147] width 136 height 34
